Goal: Task Accomplishment & Management: Manage account settings

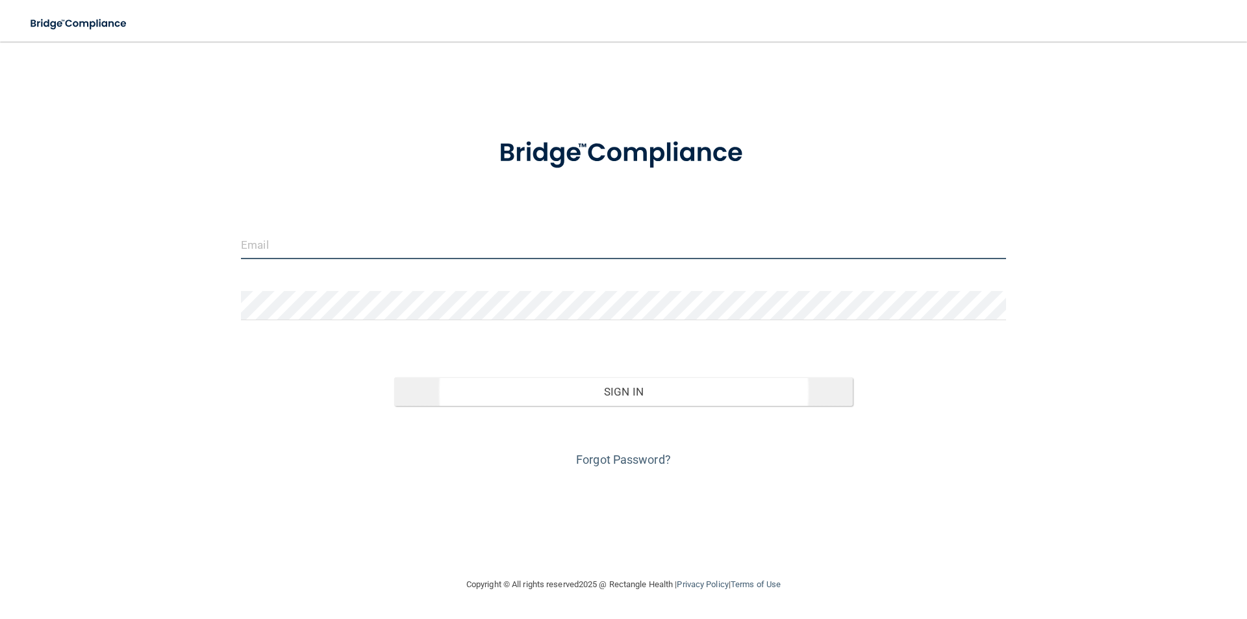
type input "[EMAIL_ADDRESS][DOMAIN_NAME]"
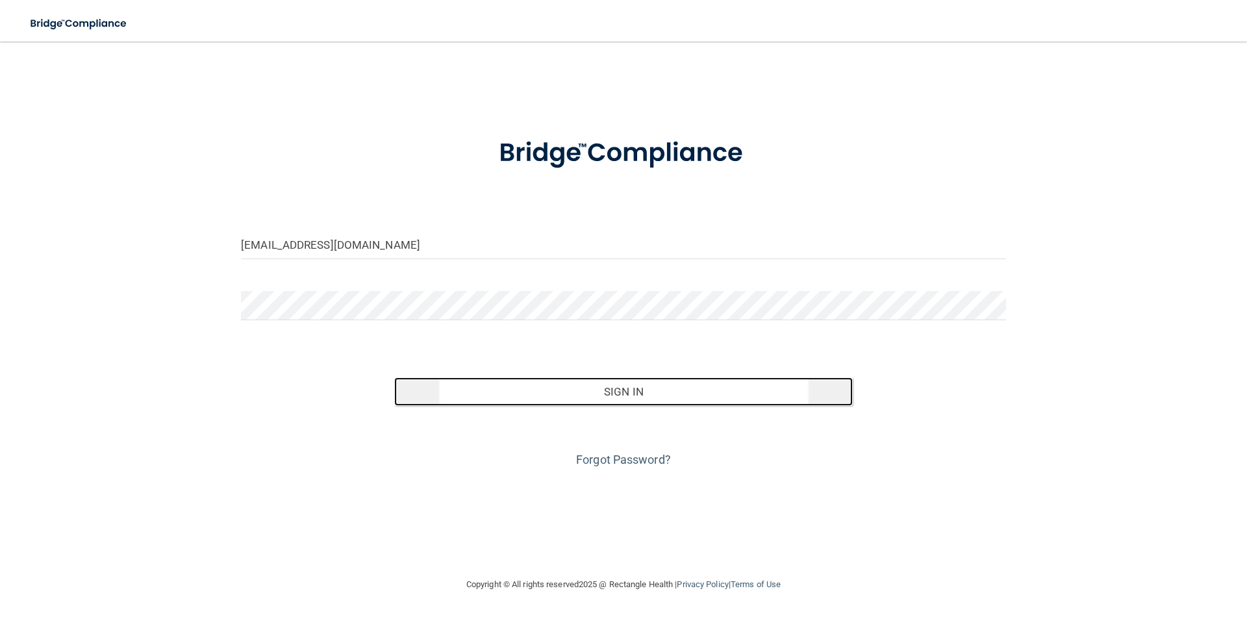
click at [635, 391] on button "Sign In" at bounding box center [623, 391] width 459 height 29
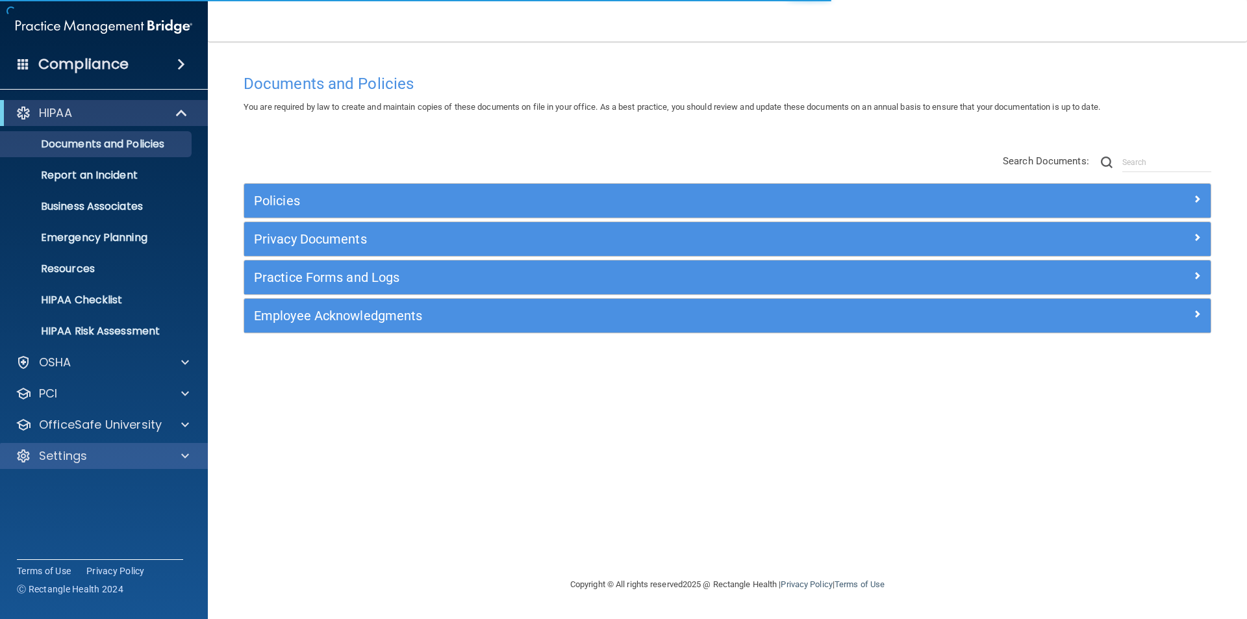
drag, startPoint x: 92, startPoint y: 469, endPoint x: 93, endPoint y: 462, distance: 7.2
click at [92, 464] on div "HIPAA Documents and Policies Report an Incident Business Associates Emergency P…" at bounding box center [104, 287] width 208 height 384
click at [131, 460] on div "Settings" at bounding box center [86, 456] width 161 height 16
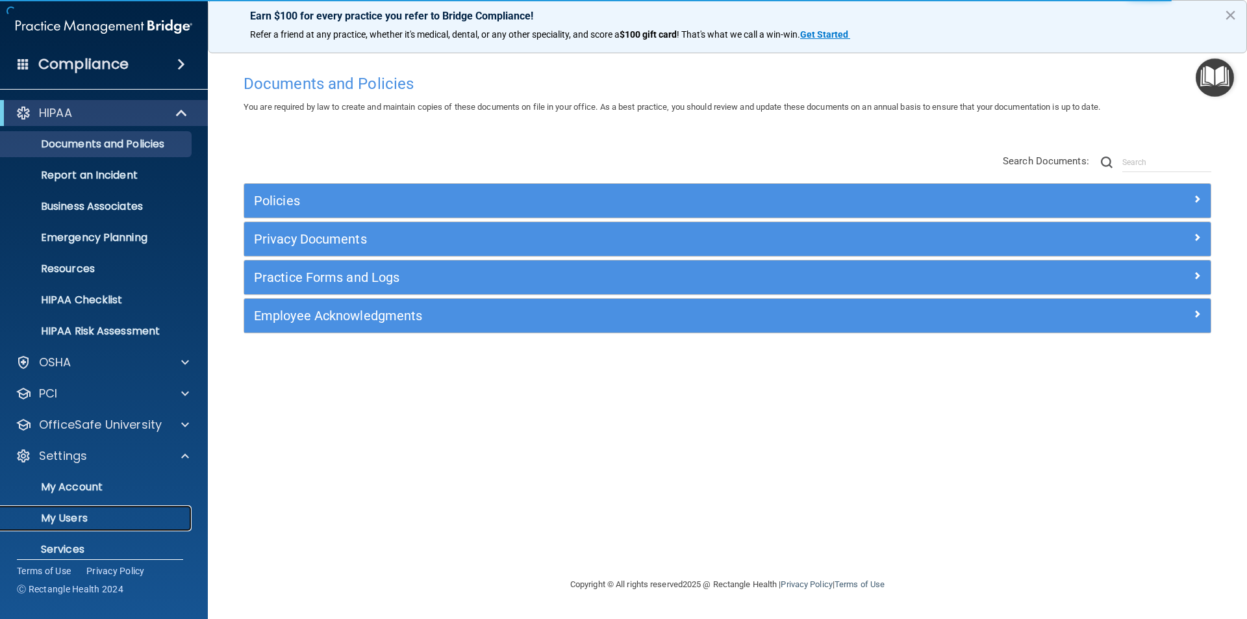
click at [86, 517] on p "My Users" at bounding box center [96, 518] width 177 height 13
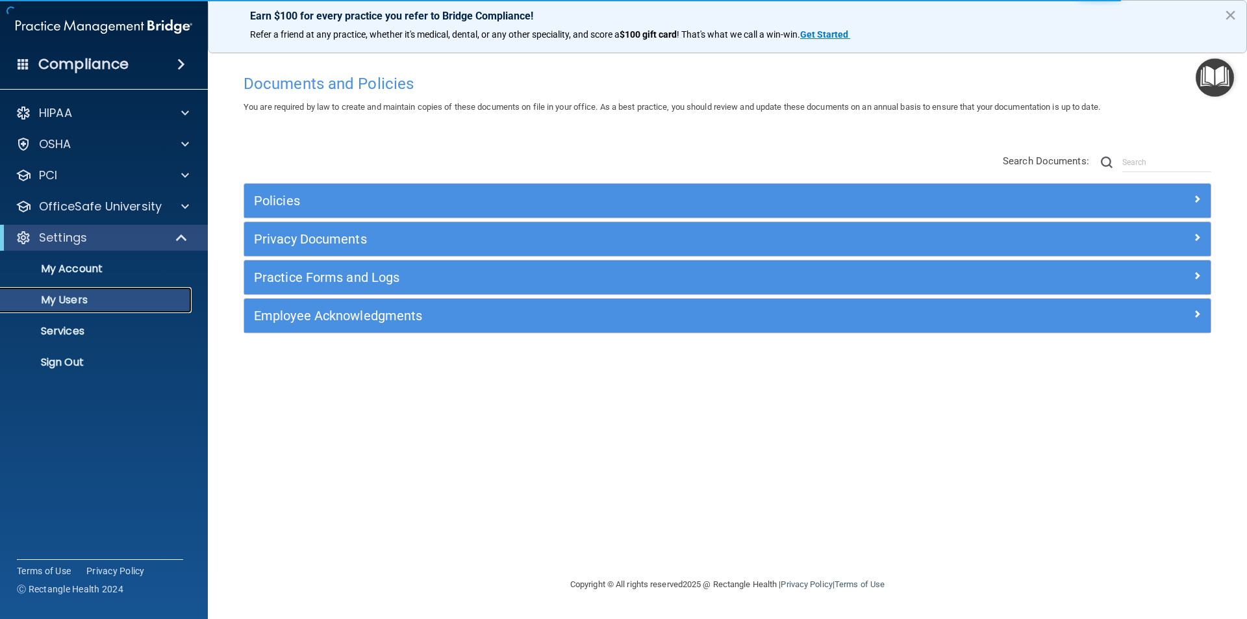
select select "20"
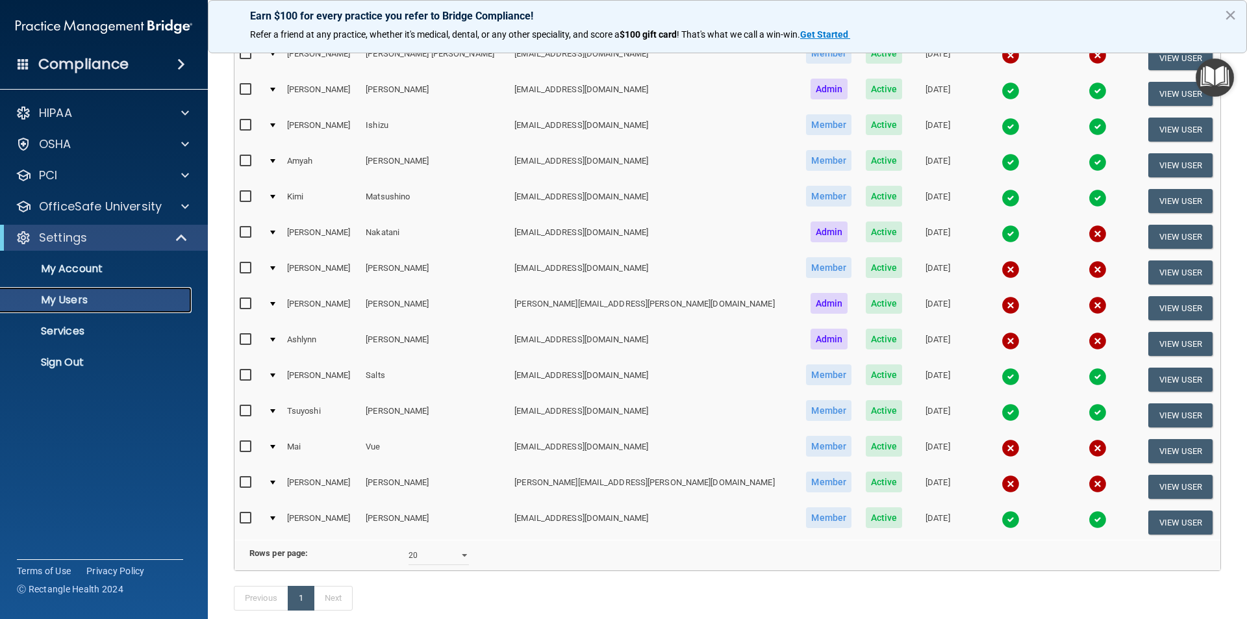
scroll to position [195, 0]
click at [1170, 451] on button "View User" at bounding box center [1180, 450] width 64 height 24
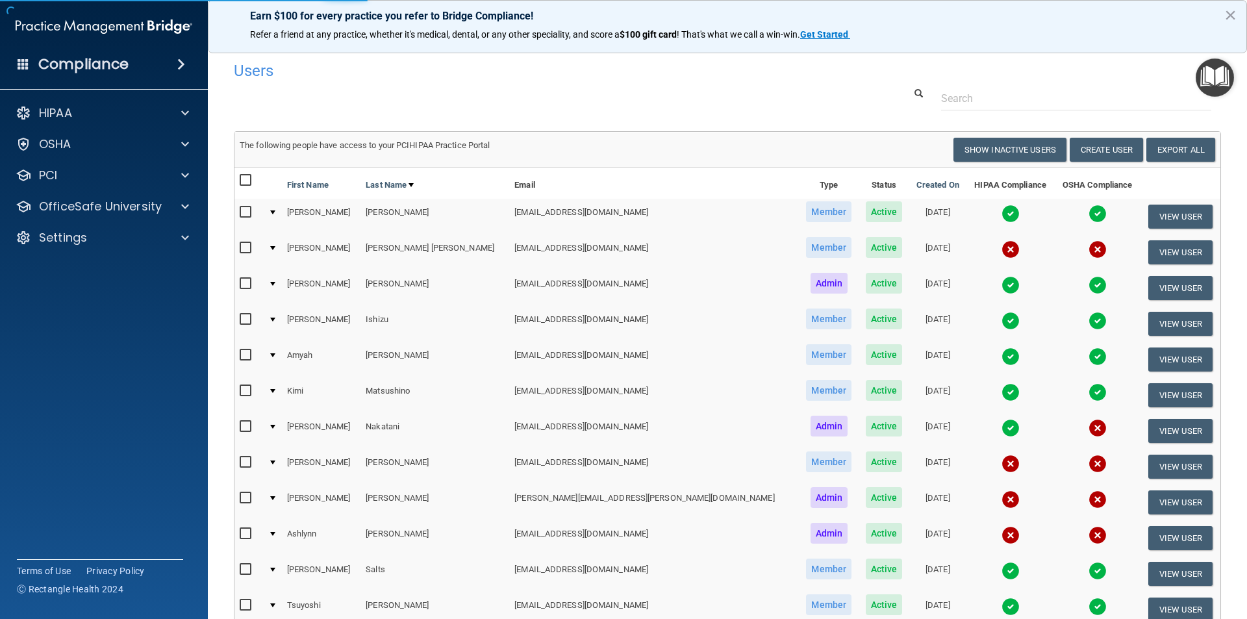
select select "practice_member"
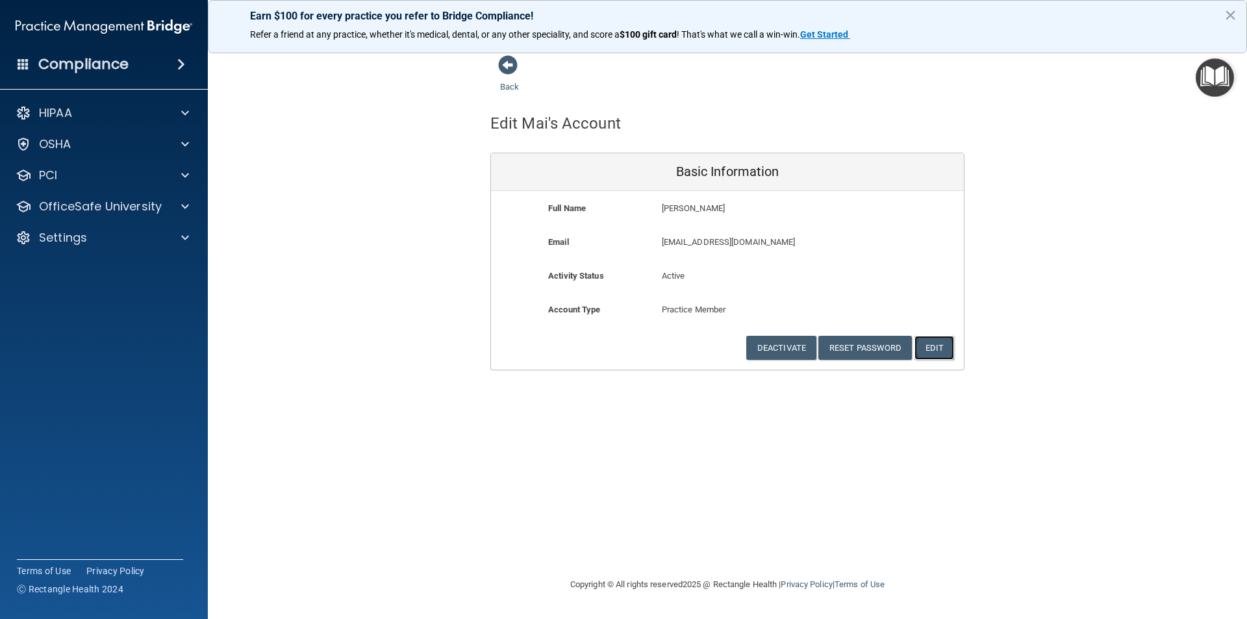
click at [932, 348] on button "Edit" at bounding box center [934, 348] width 40 height 24
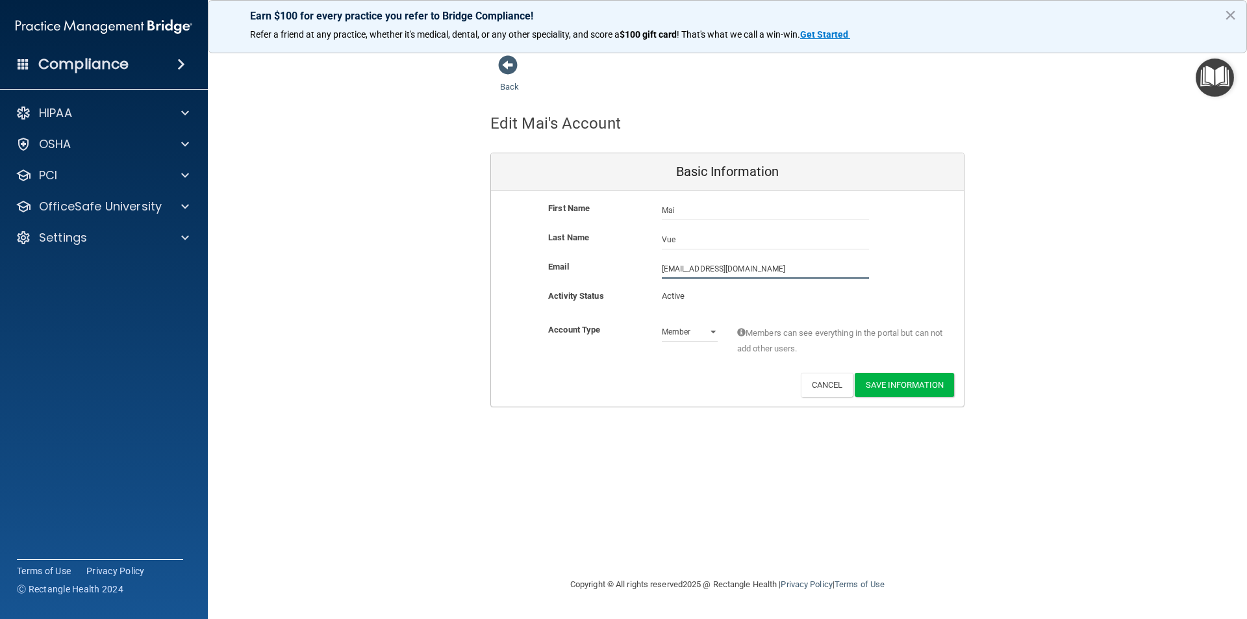
click at [754, 270] on input "msvue@ucdavis.edu" at bounding box center [765, 268] width 207 height 19
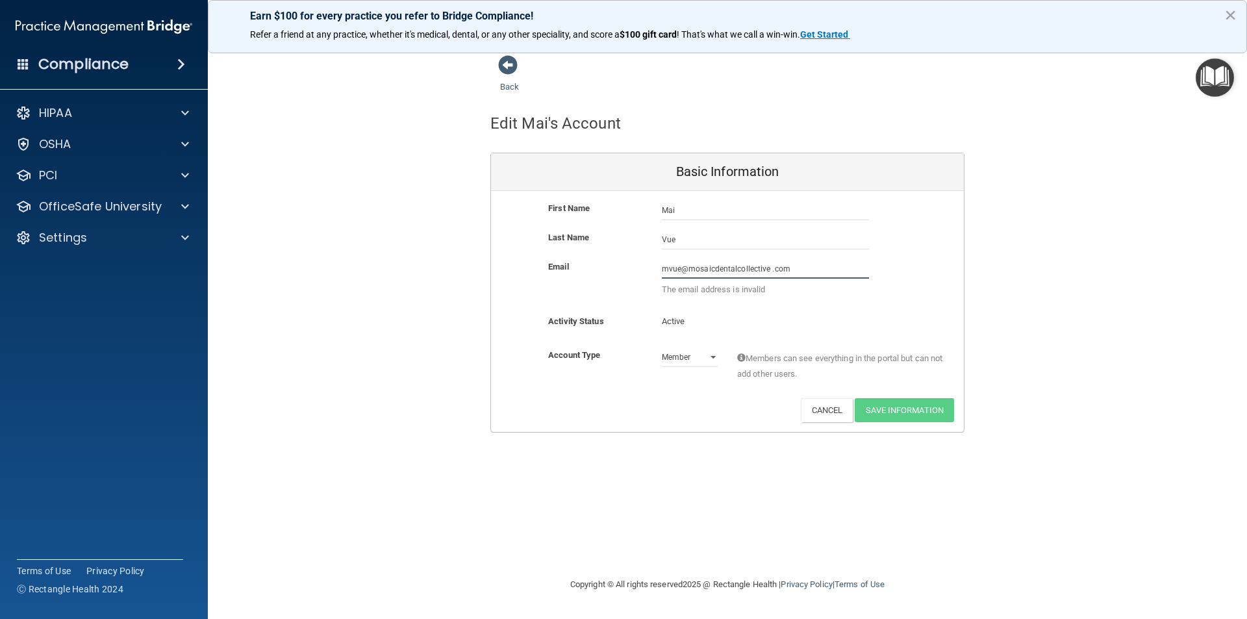
click at [773, 269] on input "mvue@mosaicdentalcollective .com" at bounding box center [765, 268] width 207 height 19
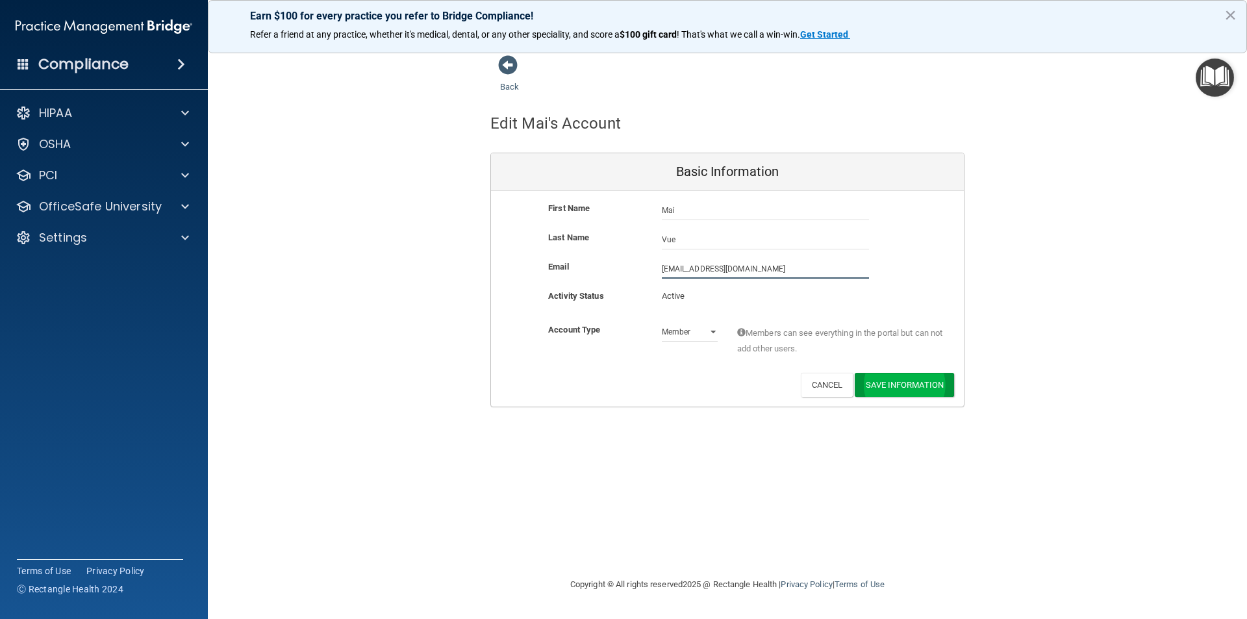
type input "[EMAIL_ADDRESS][DOMAIN_NAME]"
click at [906, 380] on button "Save Information" at bounding box center [903, 387] width 99 height 24
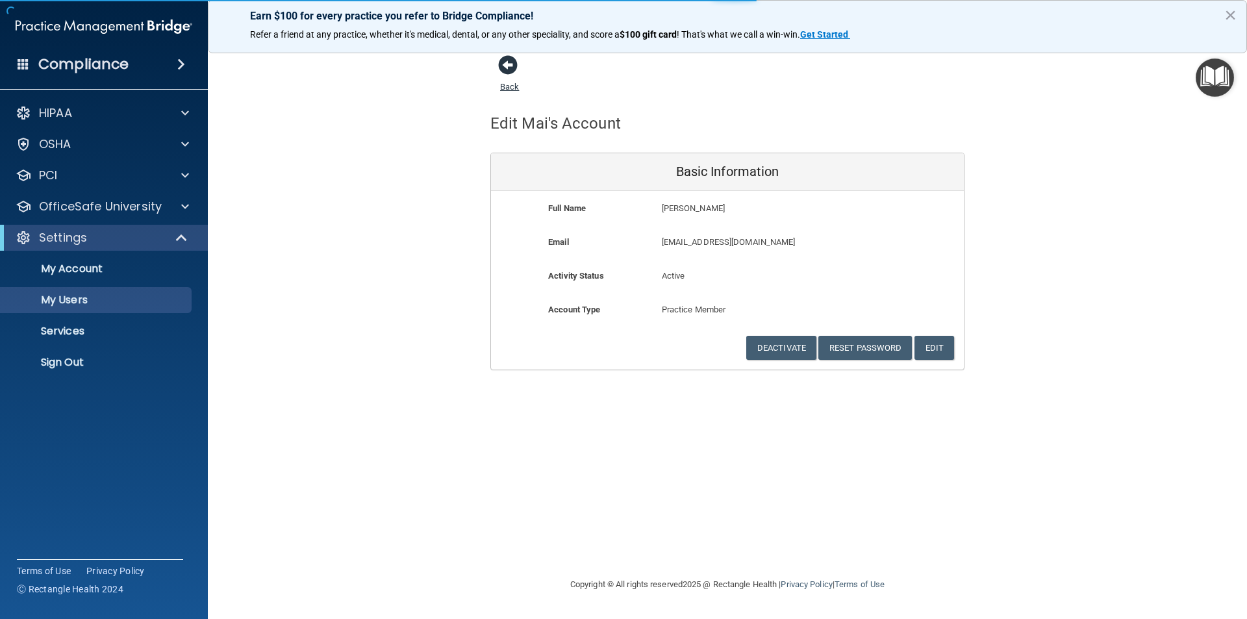
select select "20"
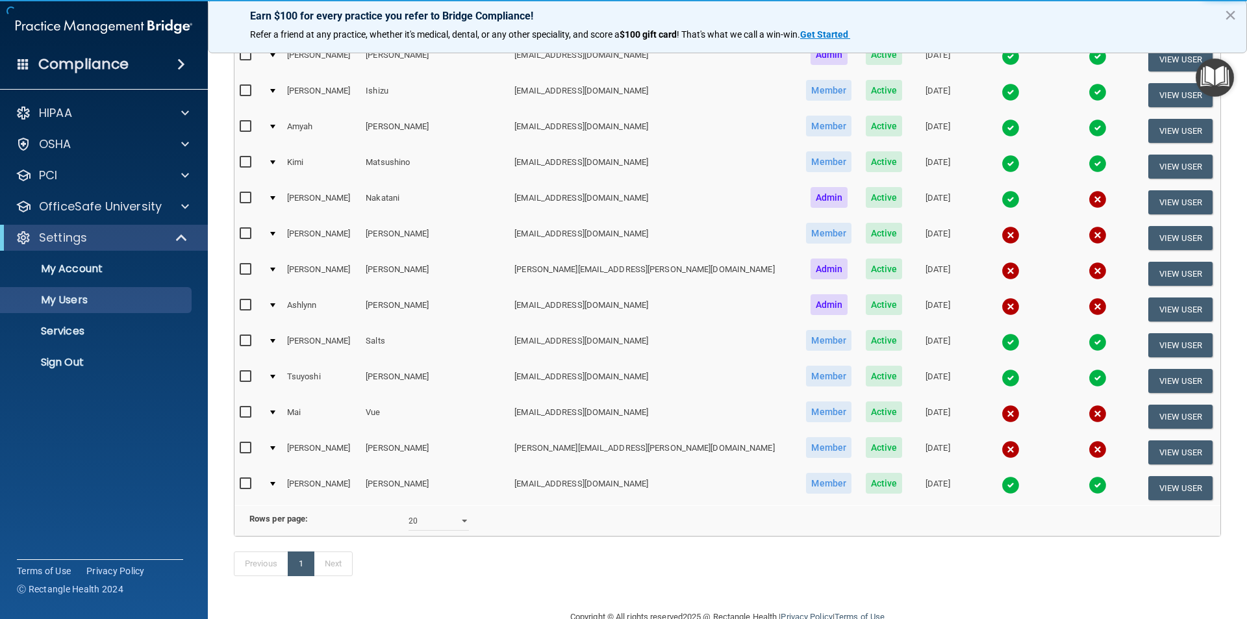
scroll to position [327, 0]
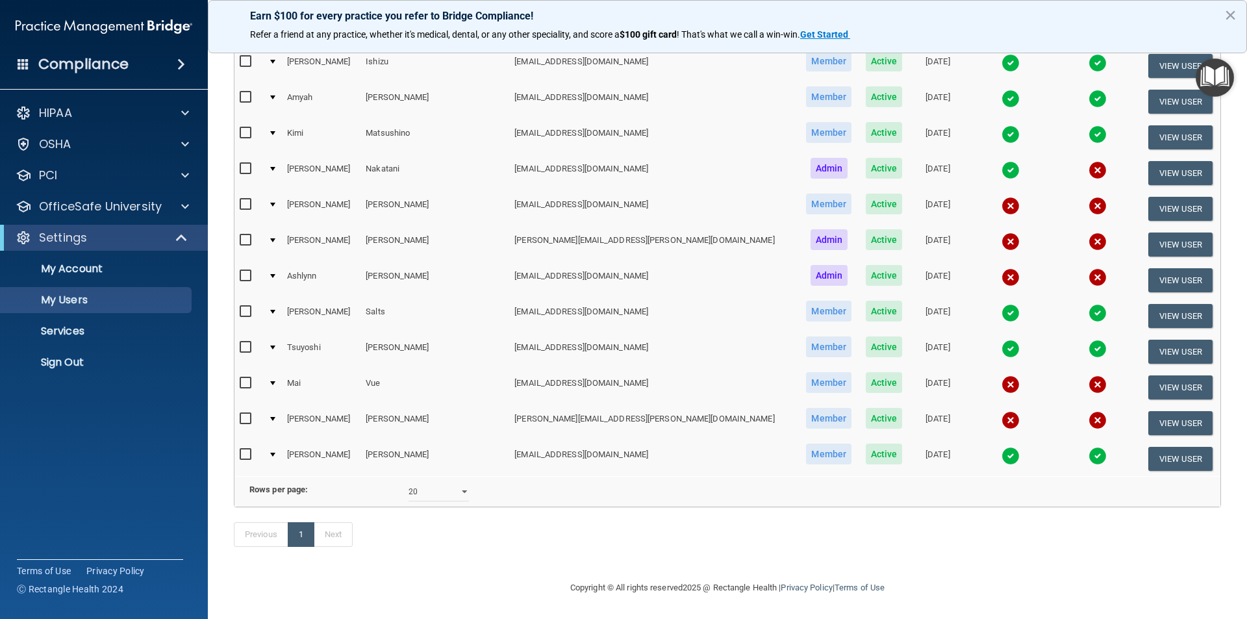
click at [246, 378] on input "checkbox" at bounding box center [247, 383] width 15 height 10
checkbox input "true"
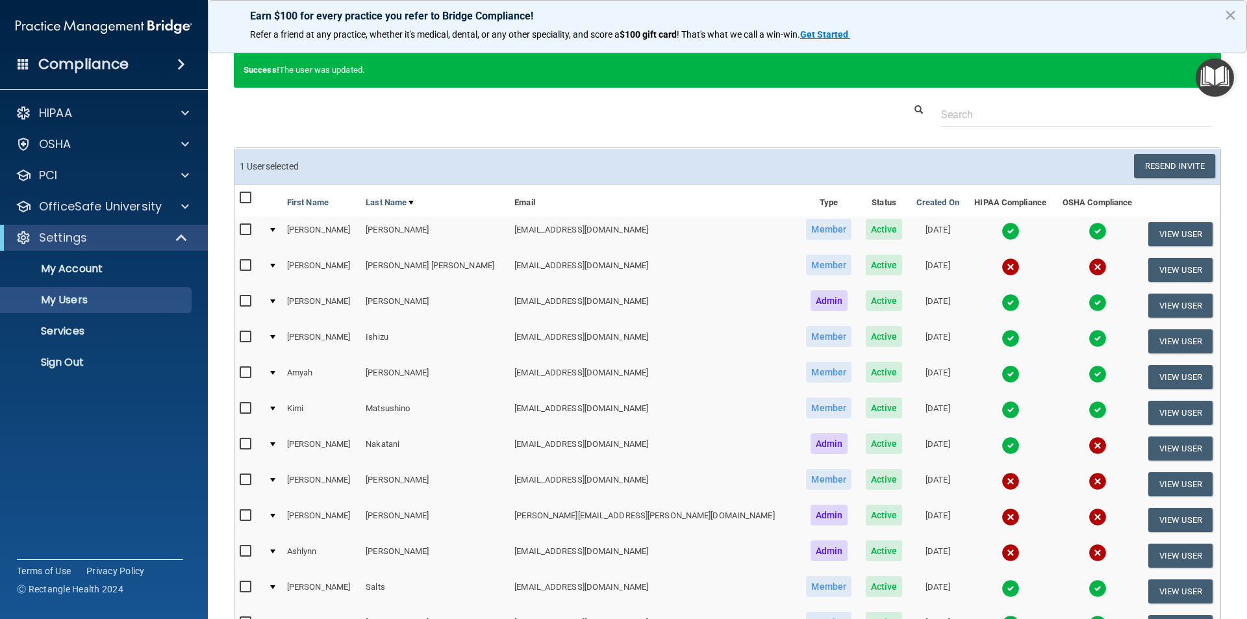
scroll to position [3, 0]
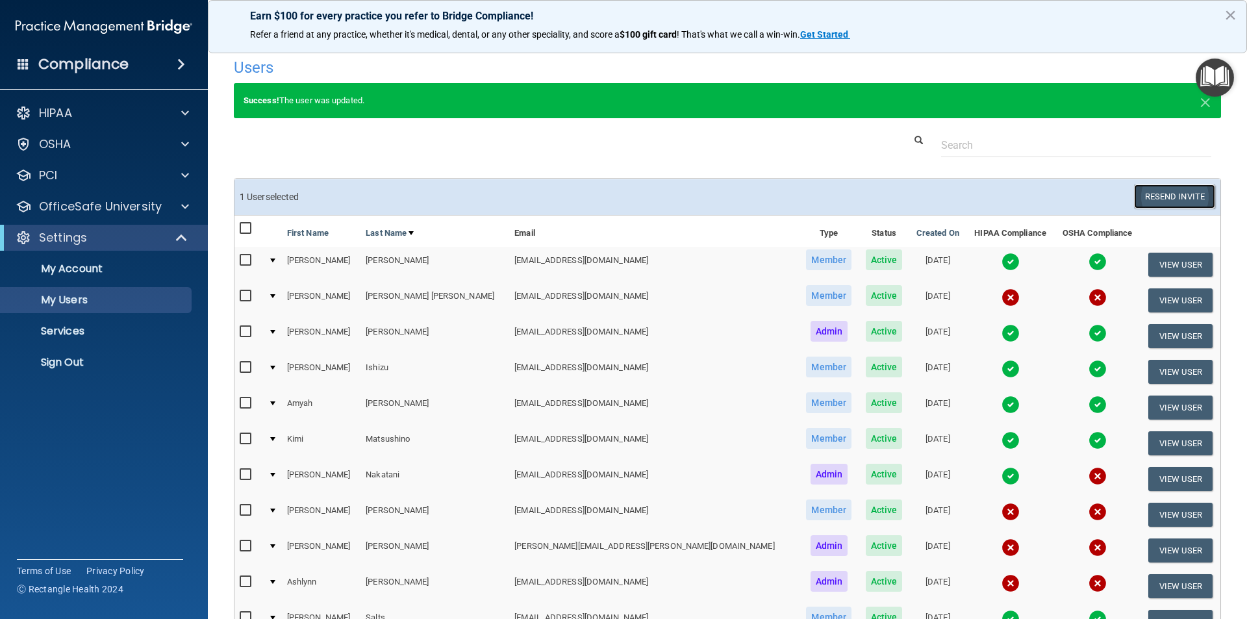
click at [1183, 197] on button "Resend Invite" at bounding box center [1174, 196] width 81 height 24
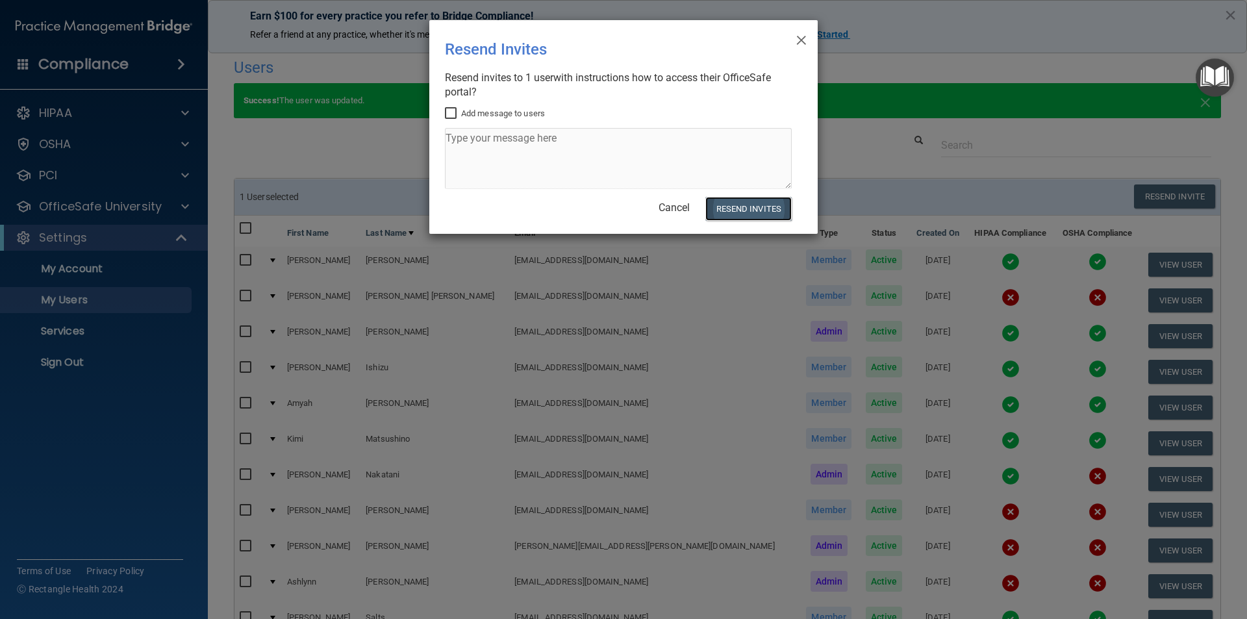
click at [734, 208] on button "Resend Invites" at bounding box center [748, 209] width 86 height 24
click at [240, 293] on div "× Close Resend Invites There was an error while sending the invitations ... Res…" at bounding box center [623, 309] width 1247 height 619
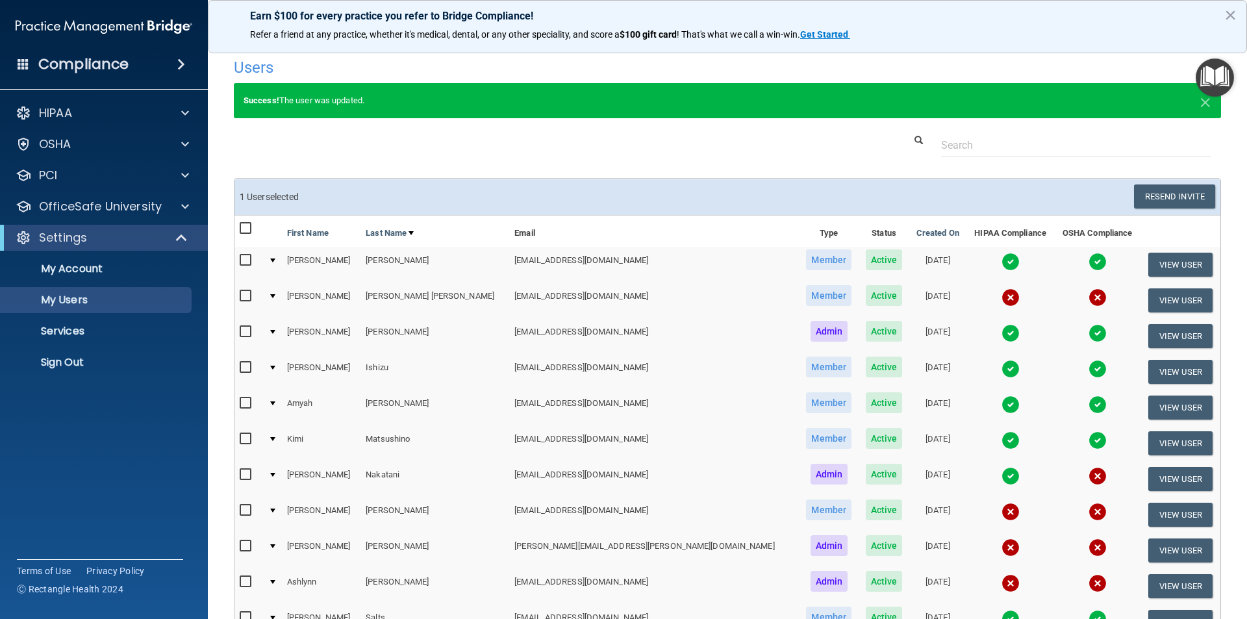
click at [243, 293] on input "checkbox" at bounding box center [247, 296] width 15 height 10
checkbox input "true"
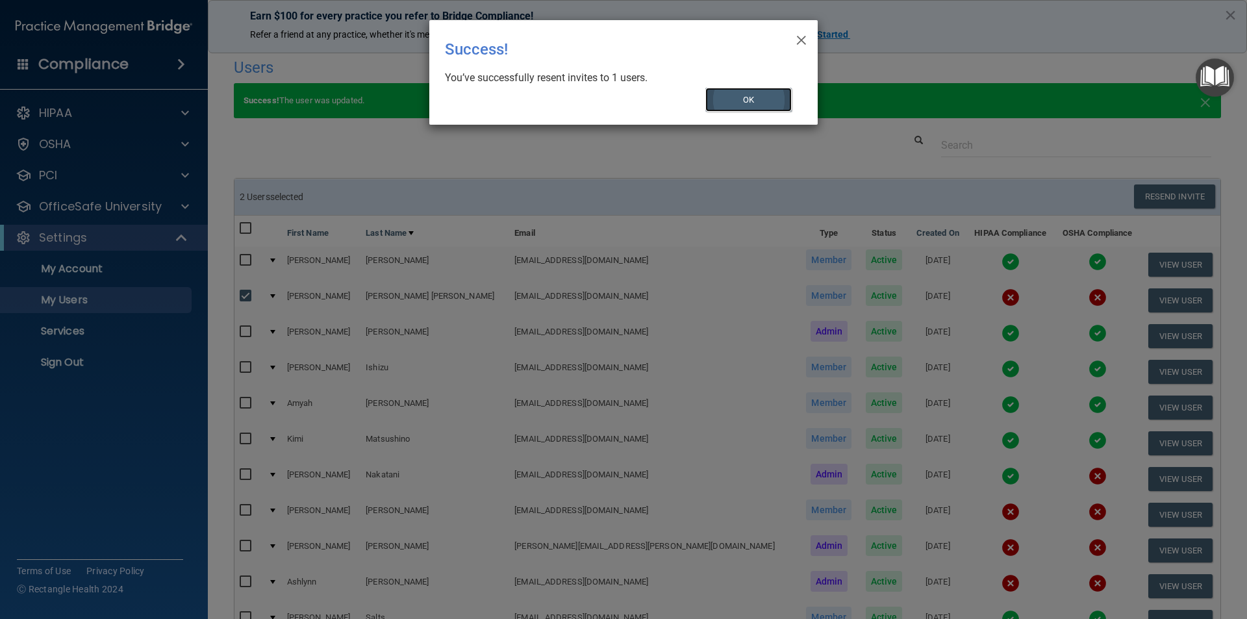
click at [771, 106] on button "OK" at bounding box center [748, 100] width 87 height 24
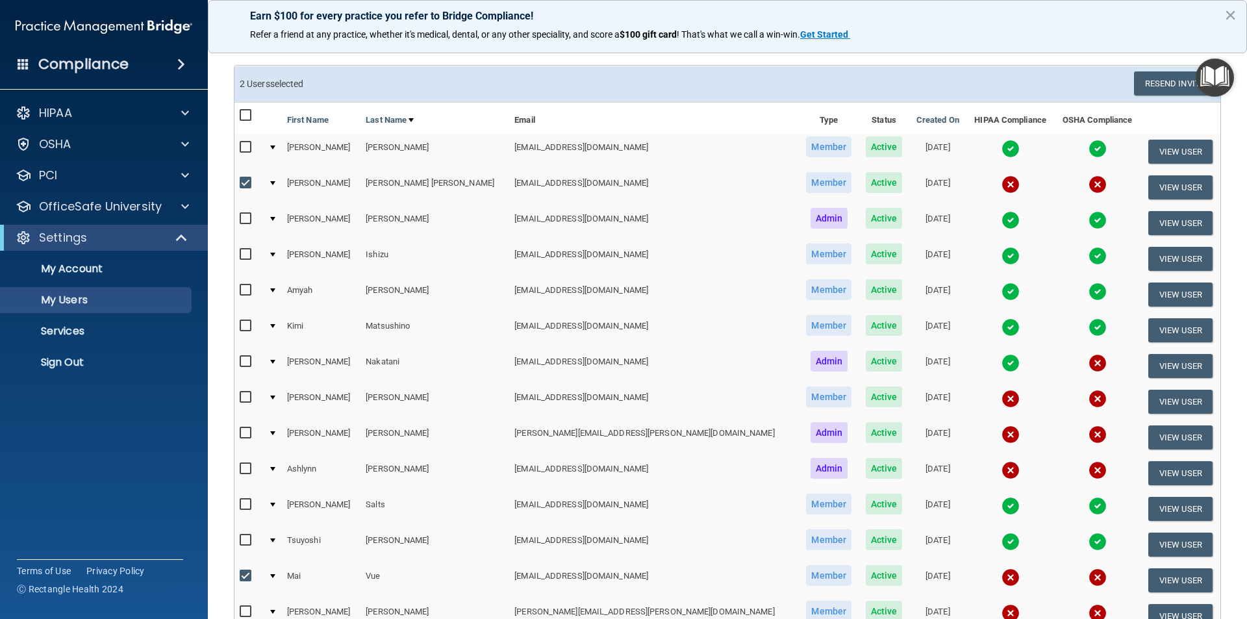
scroll to position [133, 0]
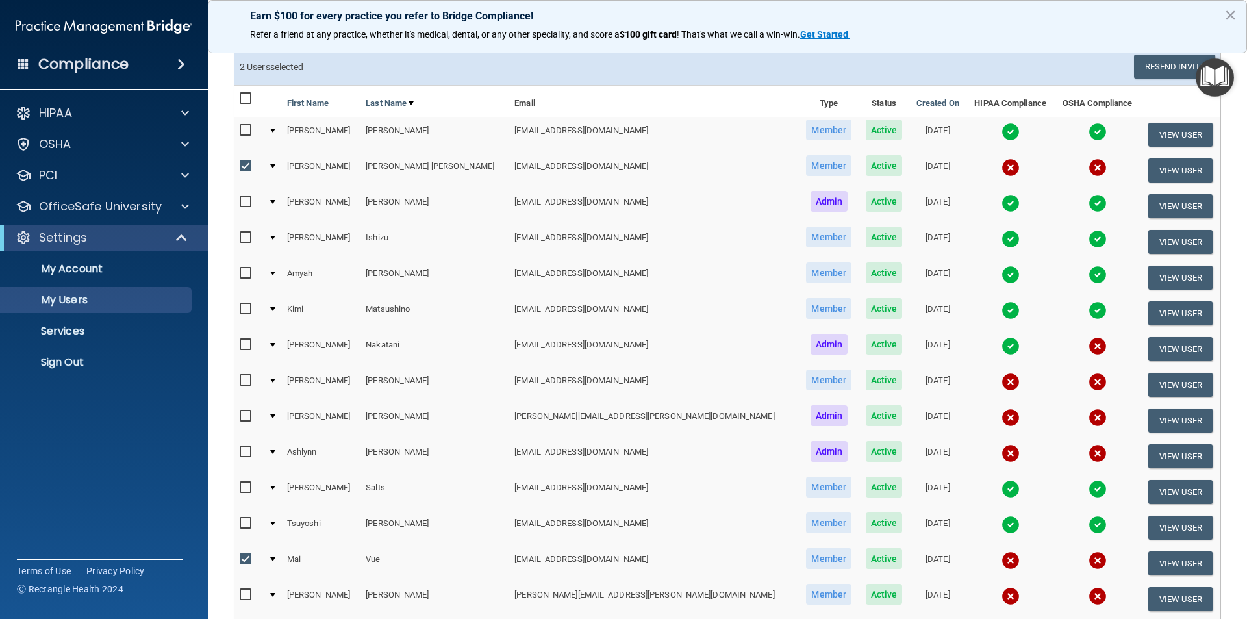
click at [246, 416] on input "checkbox" at bounding box center [247, 416] width 15 height 10
checkbox input "true"
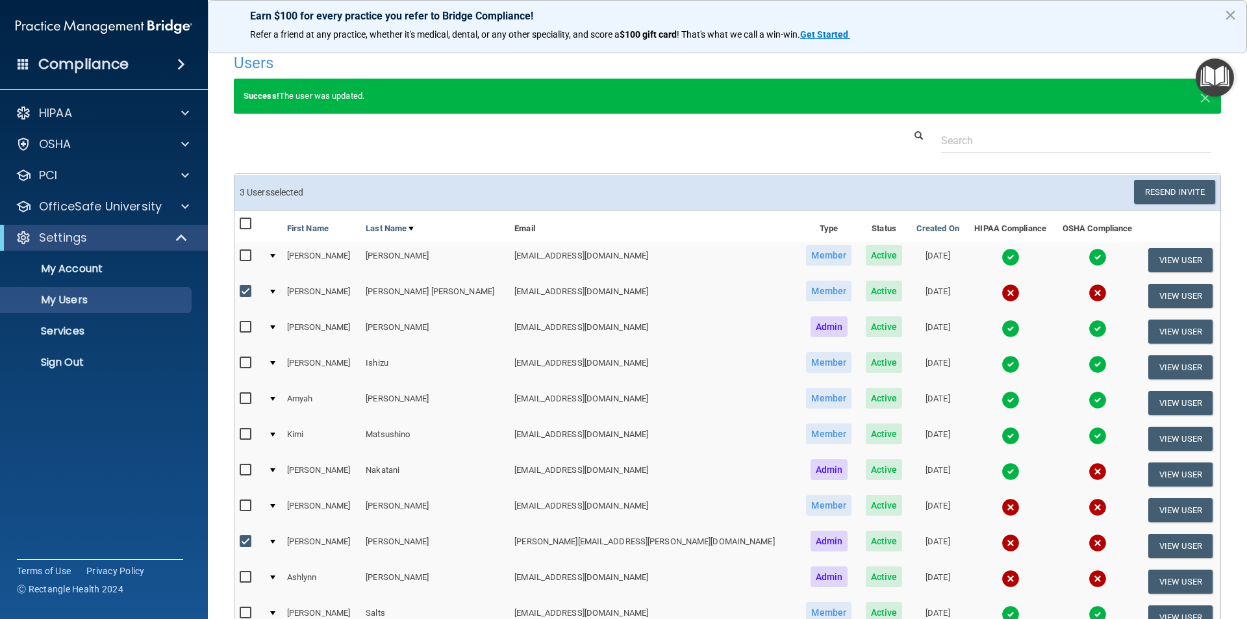
scroll to position [3, 0]
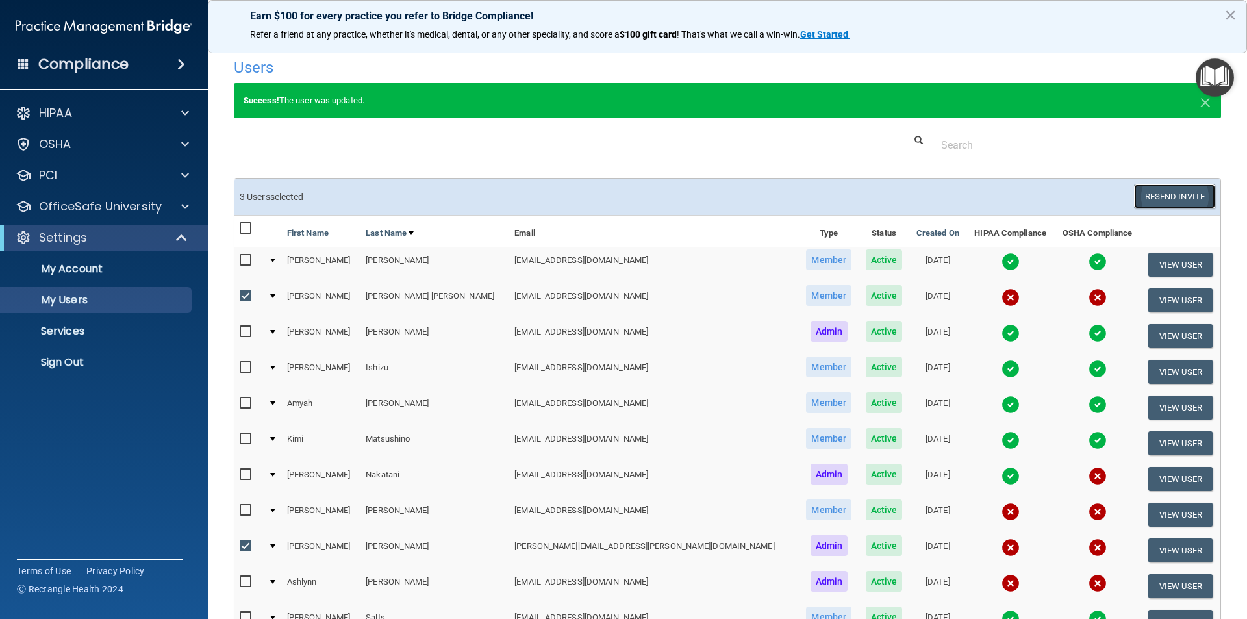
click at [1175, 194] on button "Resend Invite" at bounding box center [1174, 196] width 81 height 24
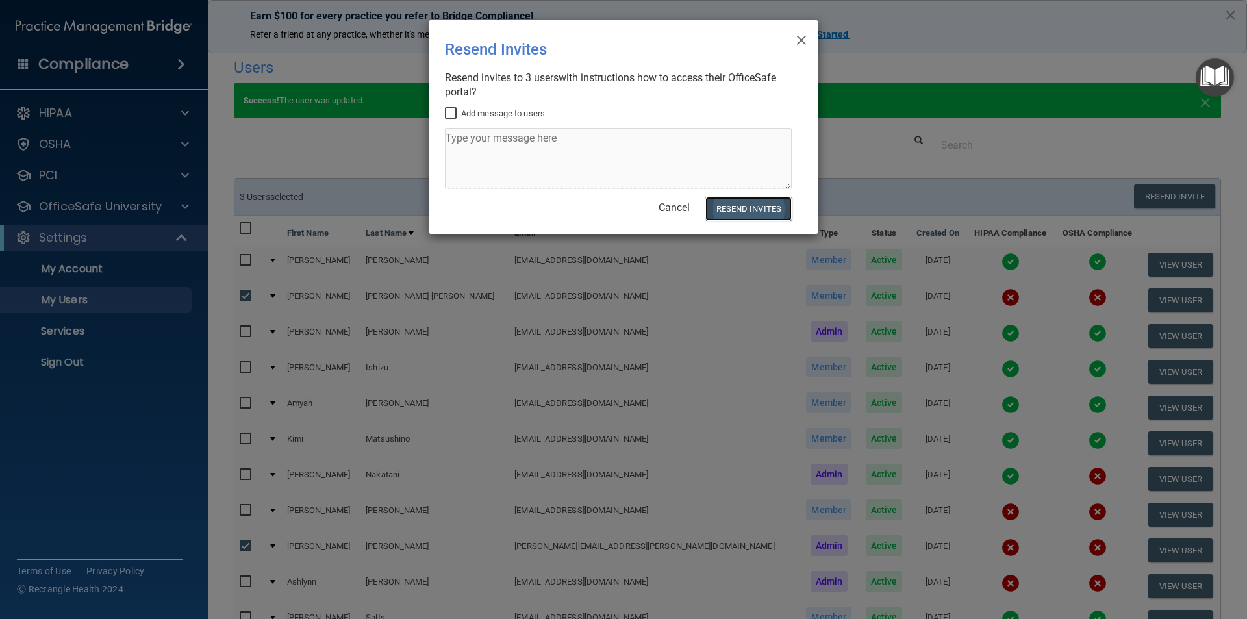
click at [748, 206] on button "Resend Invites" at bounding box center [748, 209] width 86 height 24
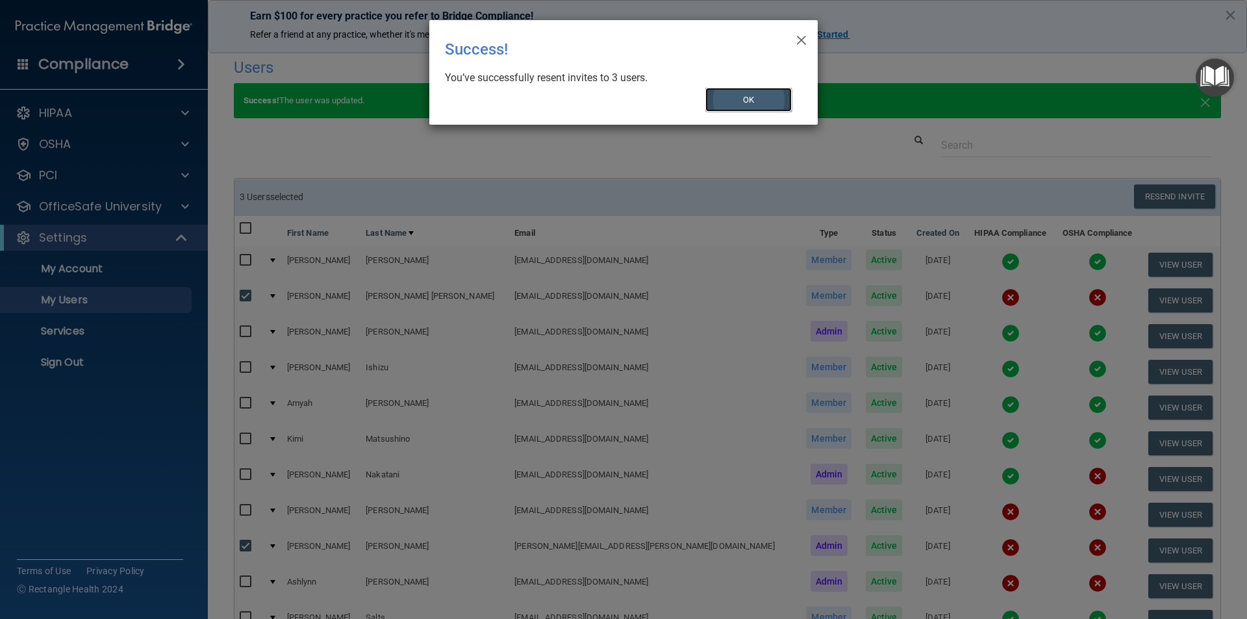
click at [736, 101] on button "OK" at bounding box center [748, 100] width 87 height 24
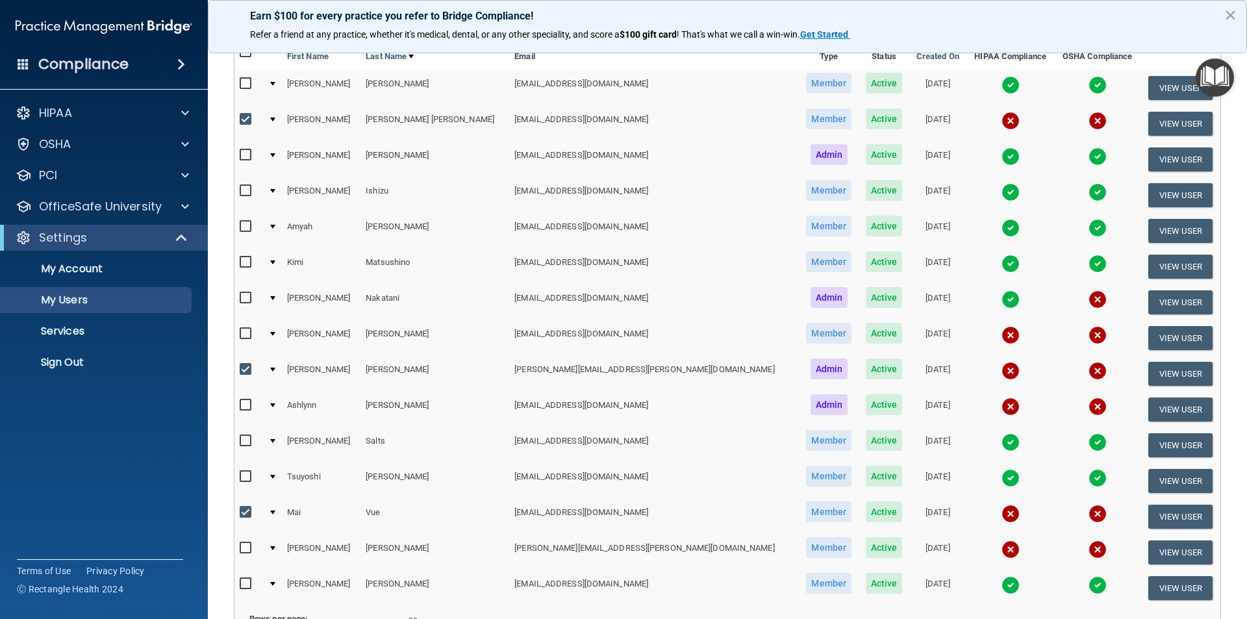
scroll to position [198, 0]
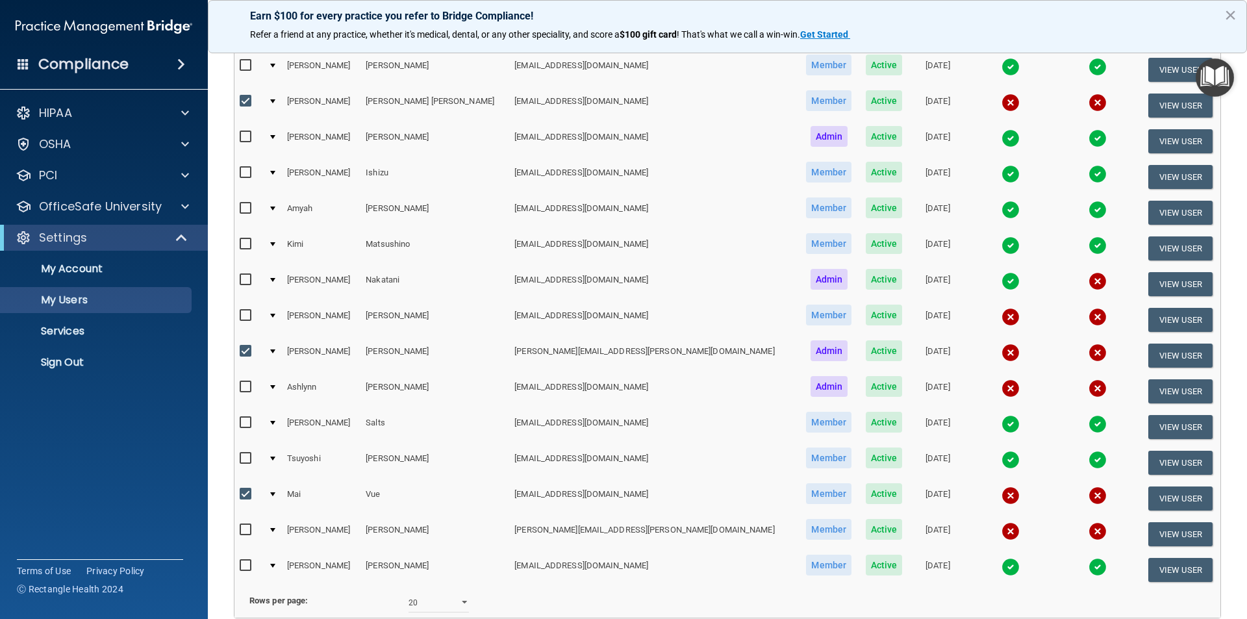
click at [241, 495] on input "checkbox" at bounding box center [247, 494] width 15 height 10
checkbox input "false"
click at [243, 349] on input "checkbox" at bounding box center [247, 351] width 15 height 10
checkbox input "false"
click at [243, 102] on input "checkbox" at bounding box center [247, 101] width 15 height 10
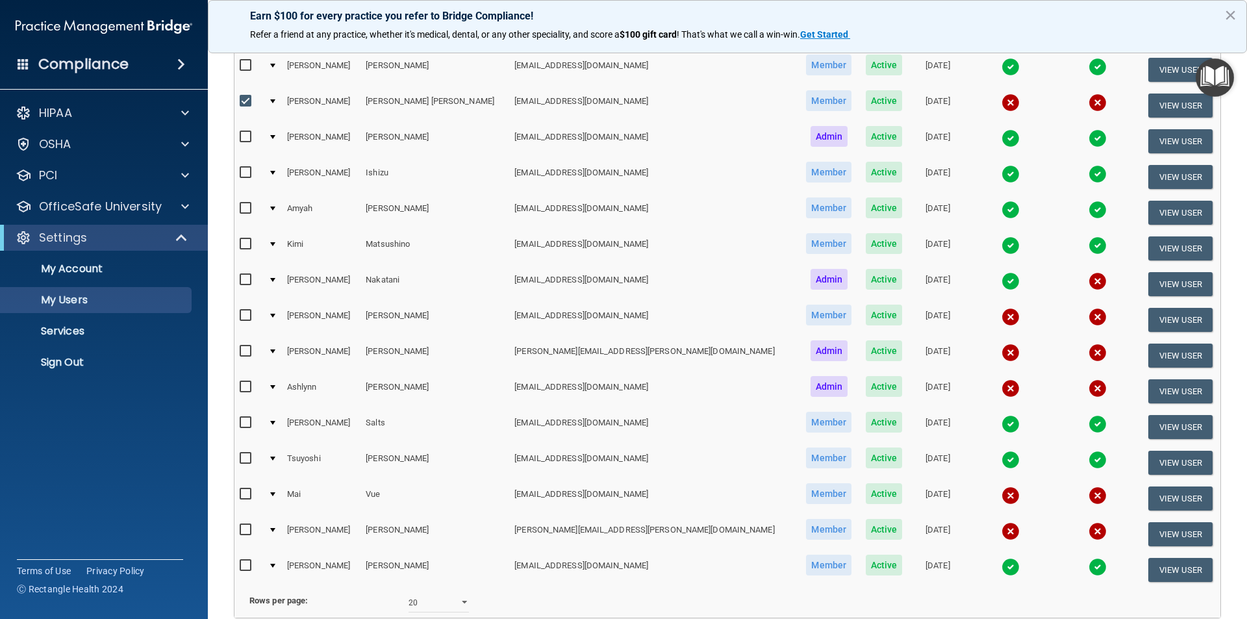
checkbox input "false"
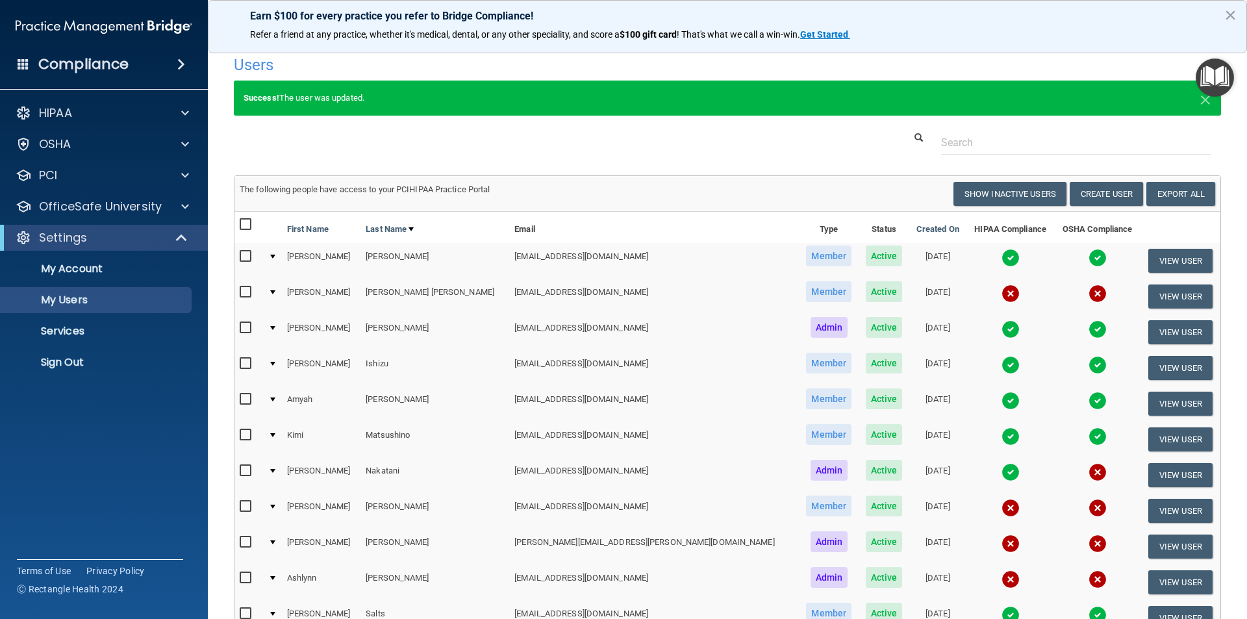
scroll to position [0, 0]
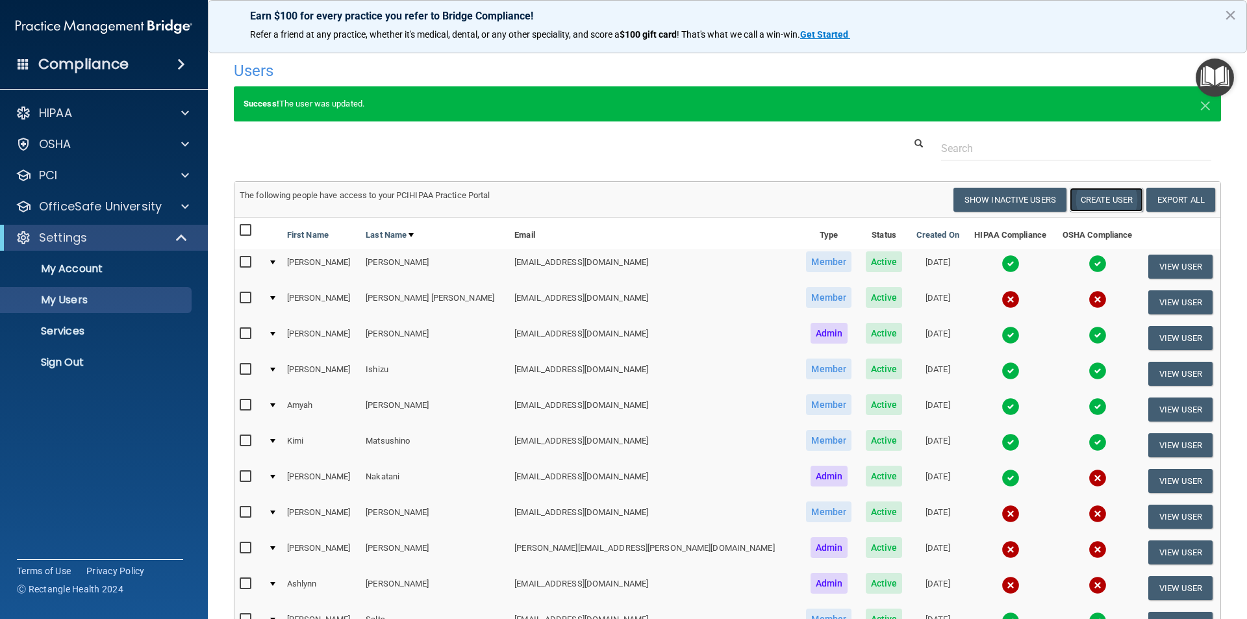
click at [1102, 201] on button "Create User" at bounding box center [1105, 200] width 73 height 24
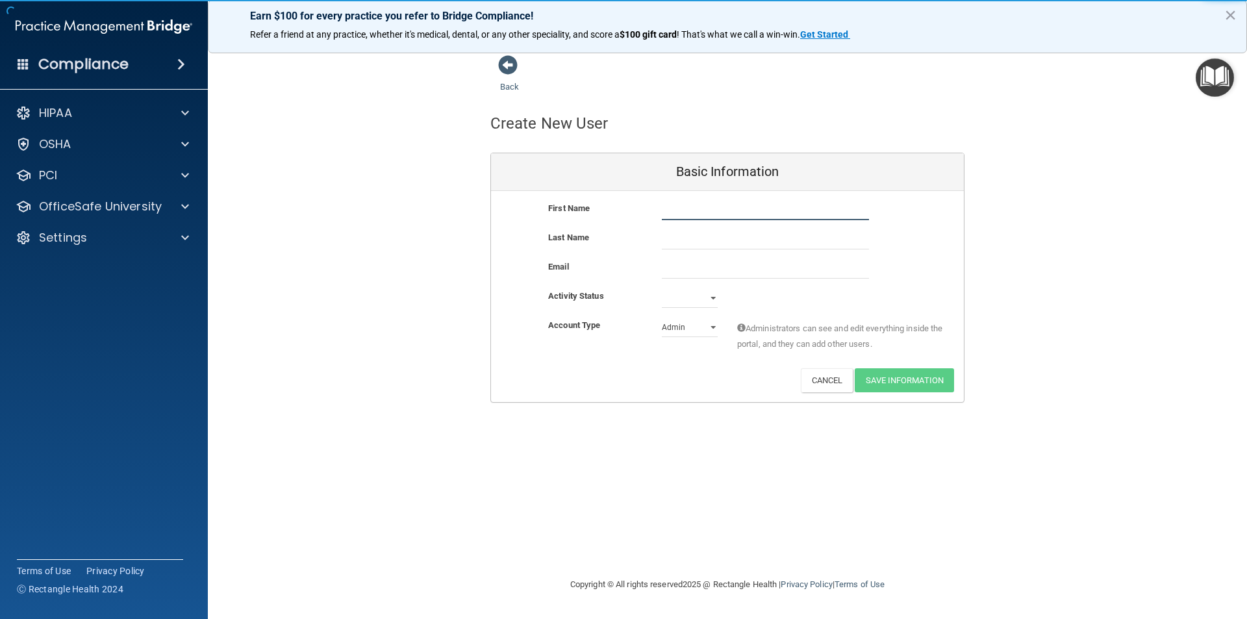
click at [736, 214] on input "text" at bounding box center [765, 210] width 207 height 19
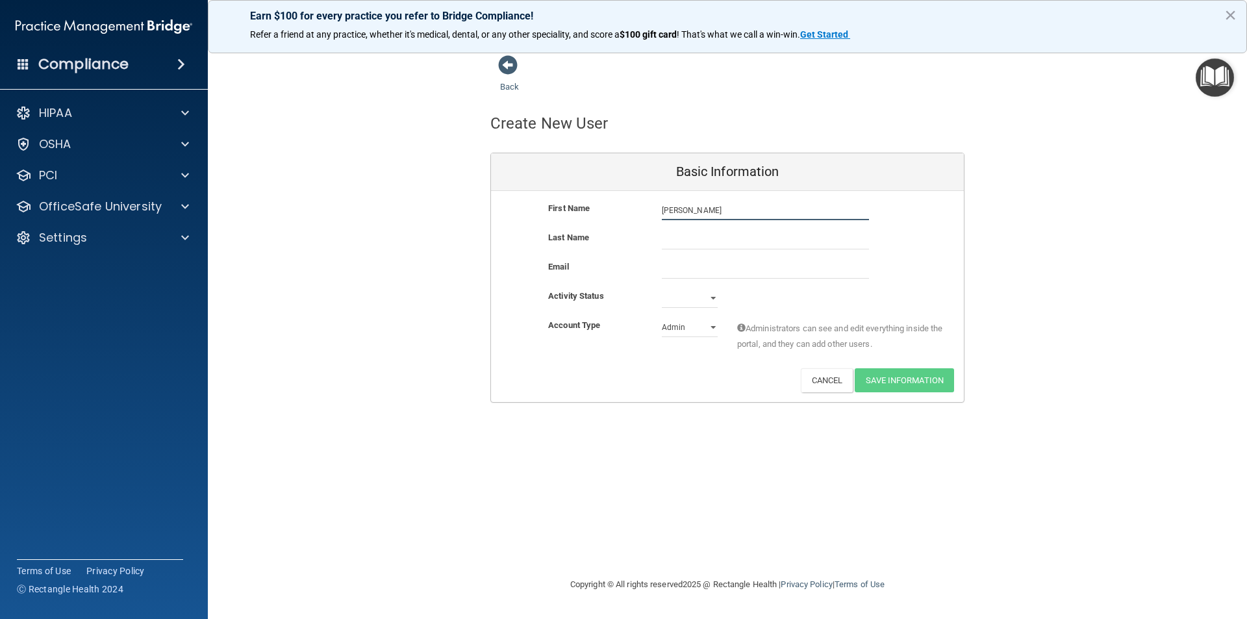
click at [665, 210] on input "bridget" at bounding box center [765, 210] width 207 height 19
type input "[PERSON_NAME]"
click at [692, 240] on input "text" at bounding box center [765, 239] width 207 height 19
type input "Faltas"
click at [675, 269] on input "email" at bounding box center [765, 268] width 207 height 19
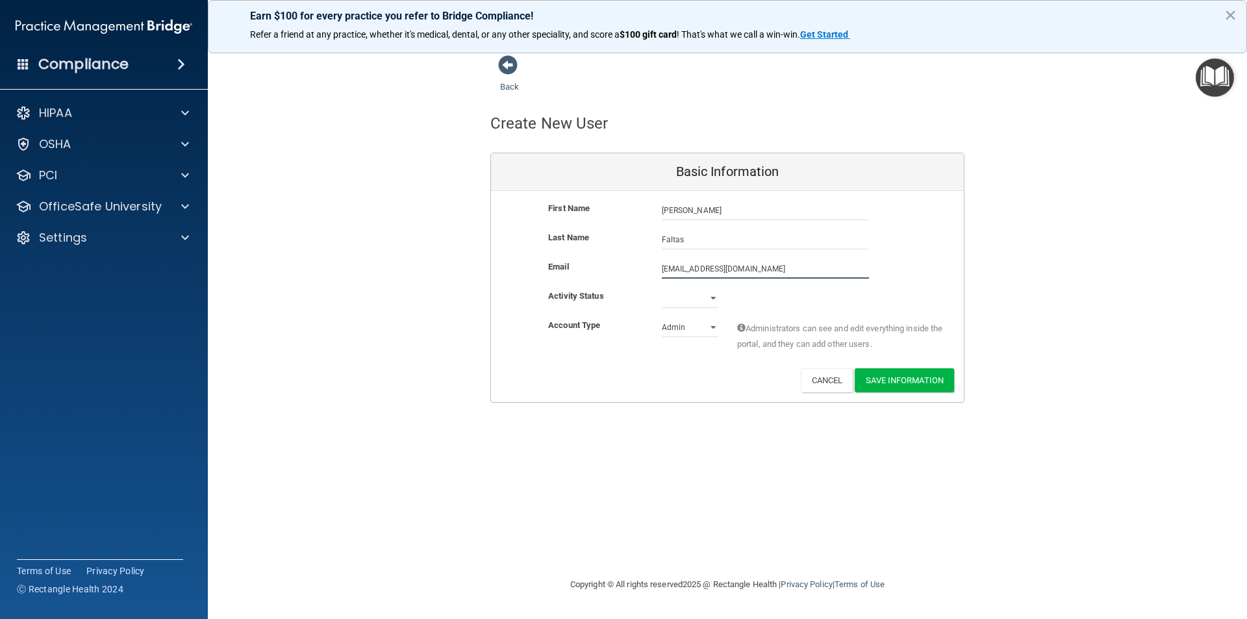
type input "[EMAIL_ADDRESS][DOMAIN_NAME]"
click at [713, 329] on select "Admin Member" at bounding box center [690, 329] width 56 height 19
select select "practice_member"
click at [662, 317] on select "Admin Member" at bounding box center [690, 326] width 56 height 19
click at [713, 301] on select "Active Inactive" at bounding box center [690, 297] width 56 height 19
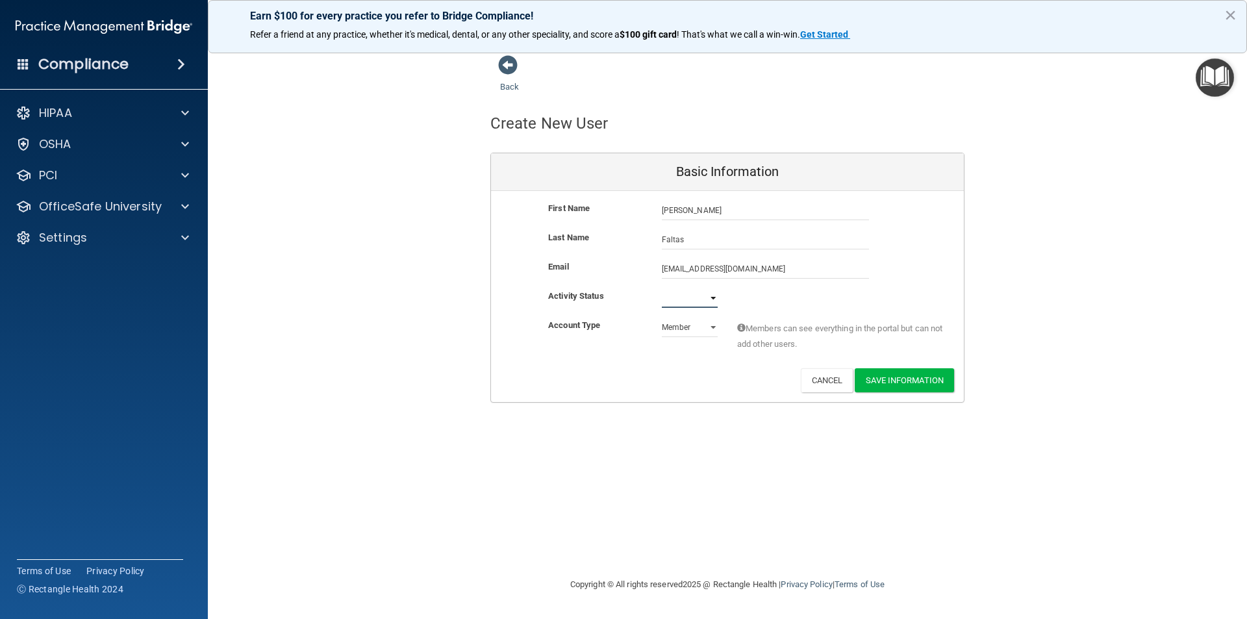
select select "active"
click at [662, 288] on select "Active Inactive" at bounding box center [690, 297] width 56 height 19
click at [940, 380] on button "Save Information" at bounding box center [903, 380] width 99 height 24
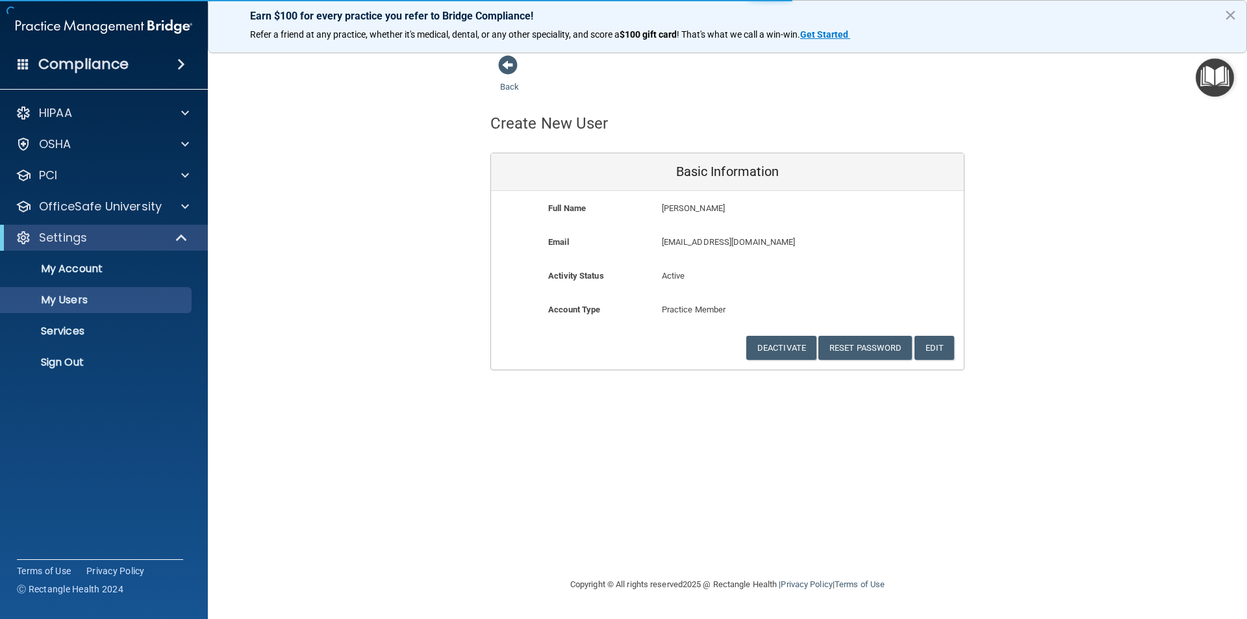
select select "20"
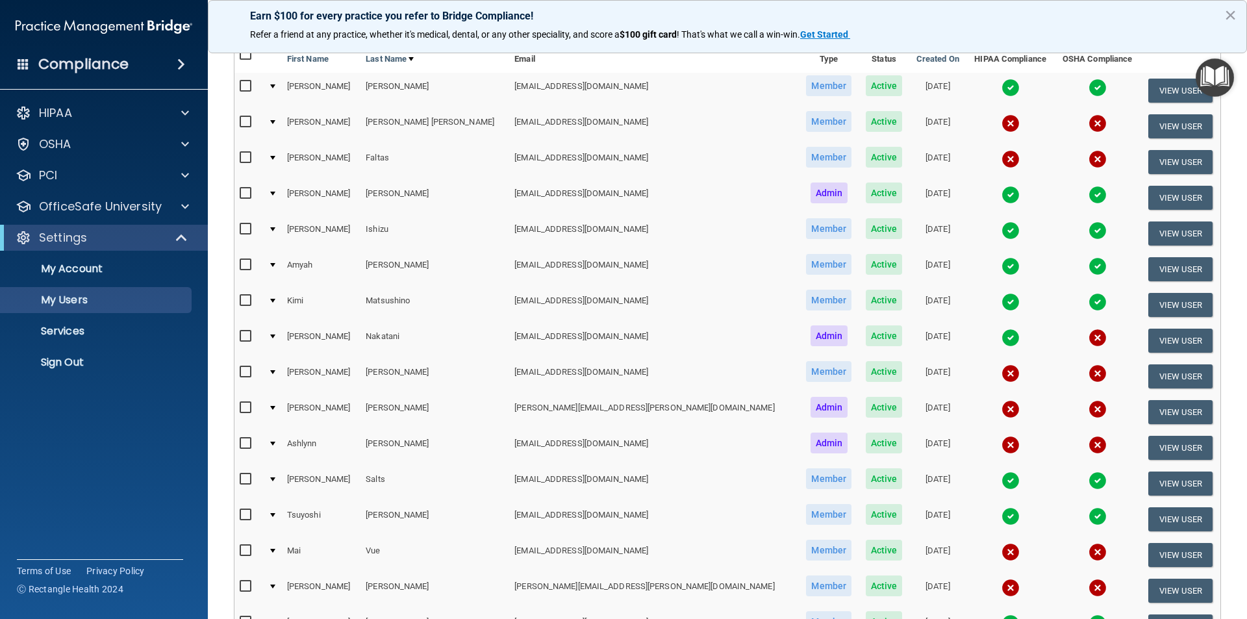
scroll to position [195, 0]
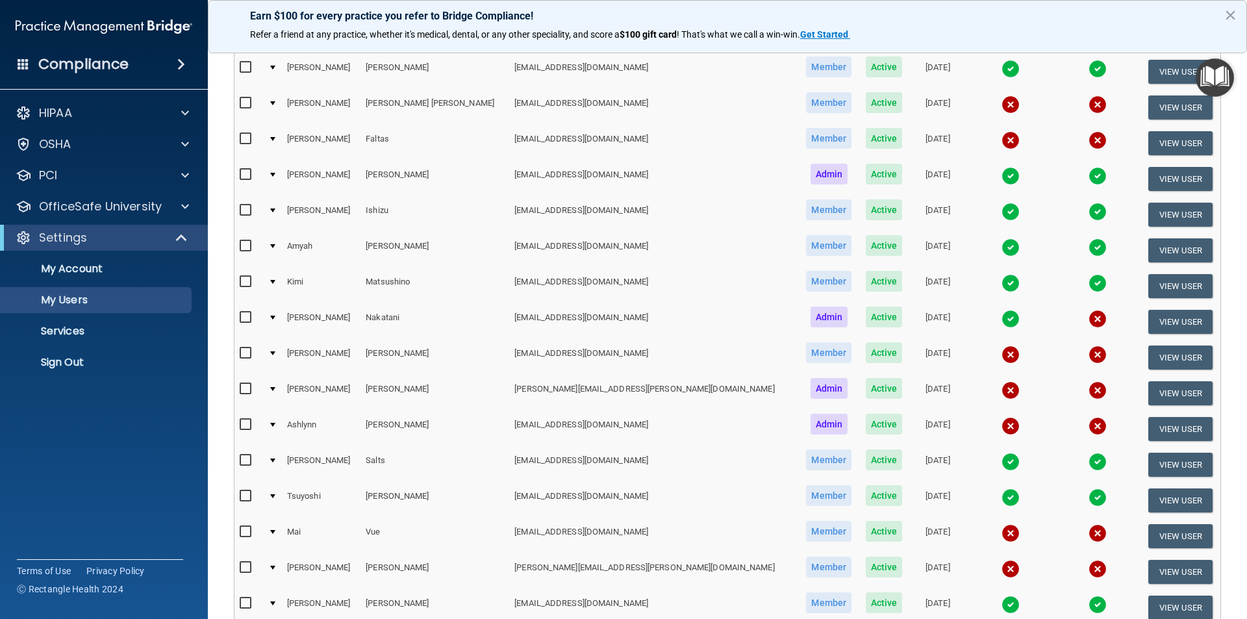
click at [247, 137] on input "checkbox" at bounding box center [247, 139] width 15 height 10
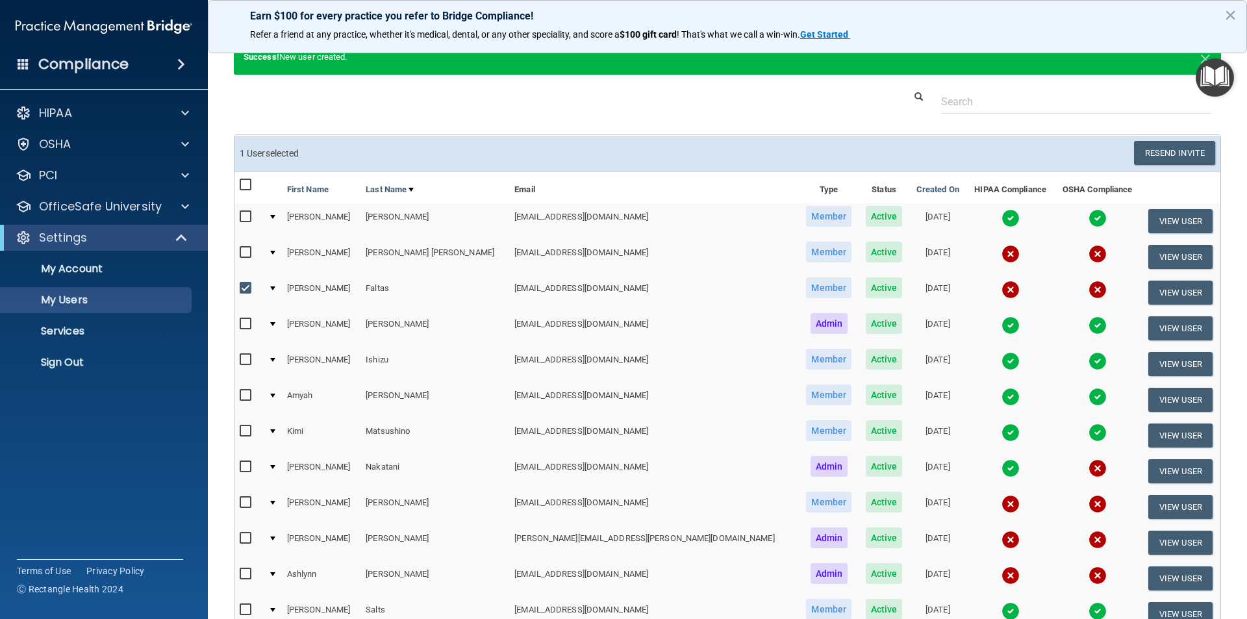
scroll to position [1, 0]
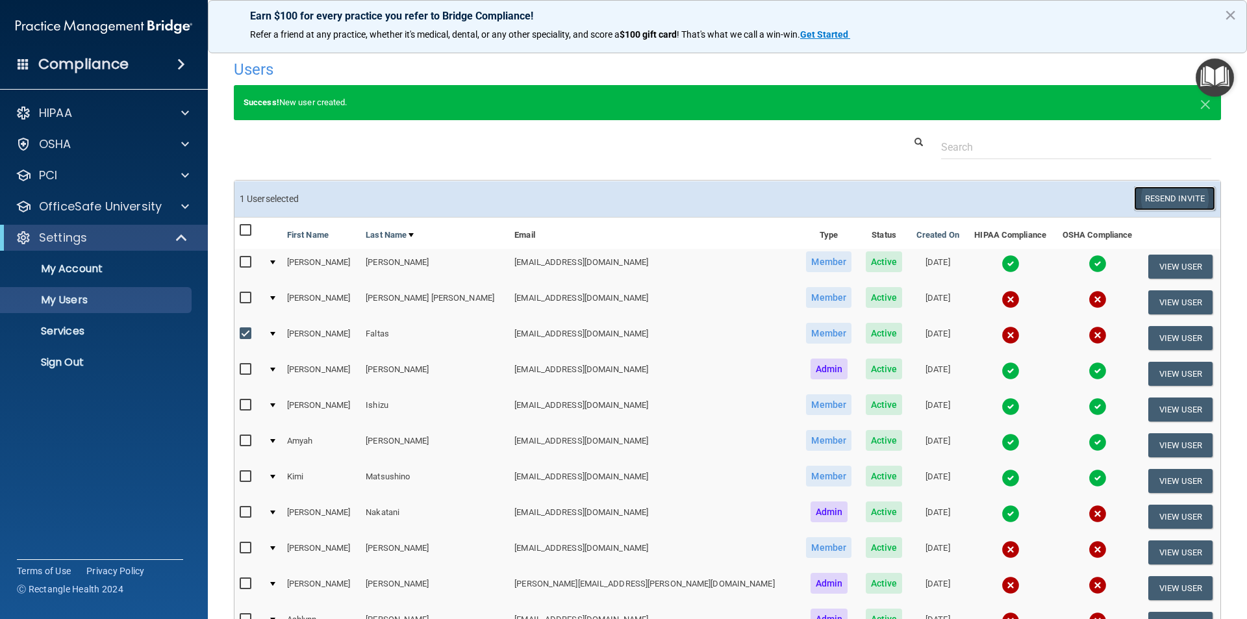
click at [1178, 199] on button "Resend Invite" at bounding box center [1174, 198] width 81 height 24
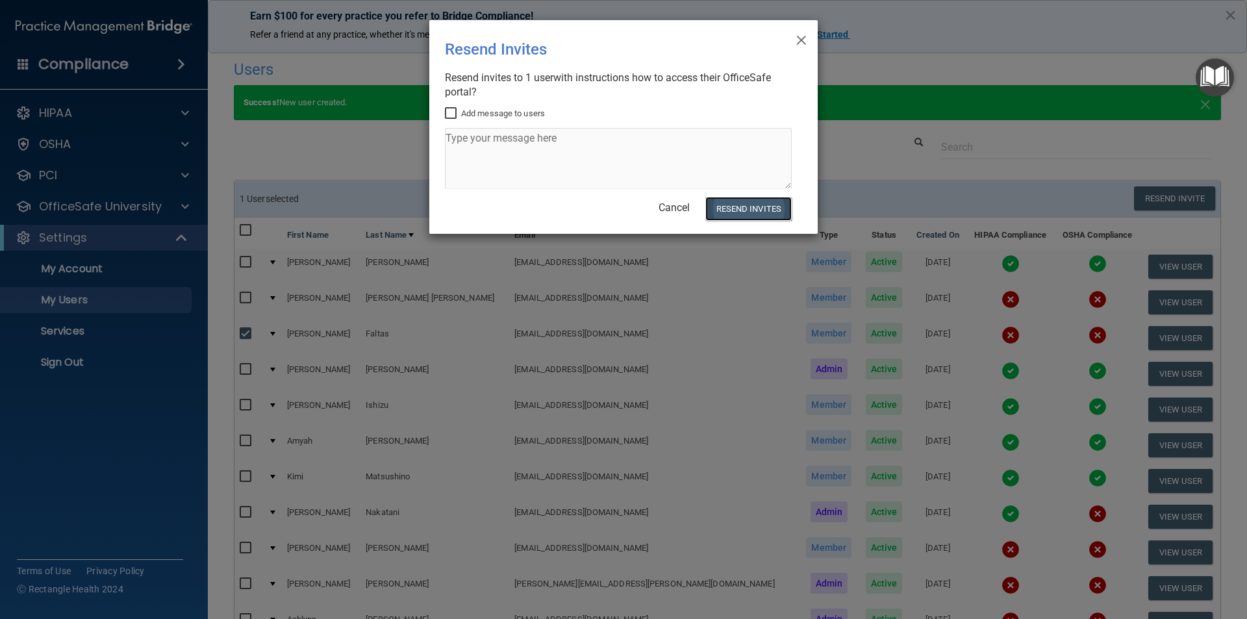
click at [758, 206] on button "Resend Invites" at bounding box center [748, 209] width 86 height 24
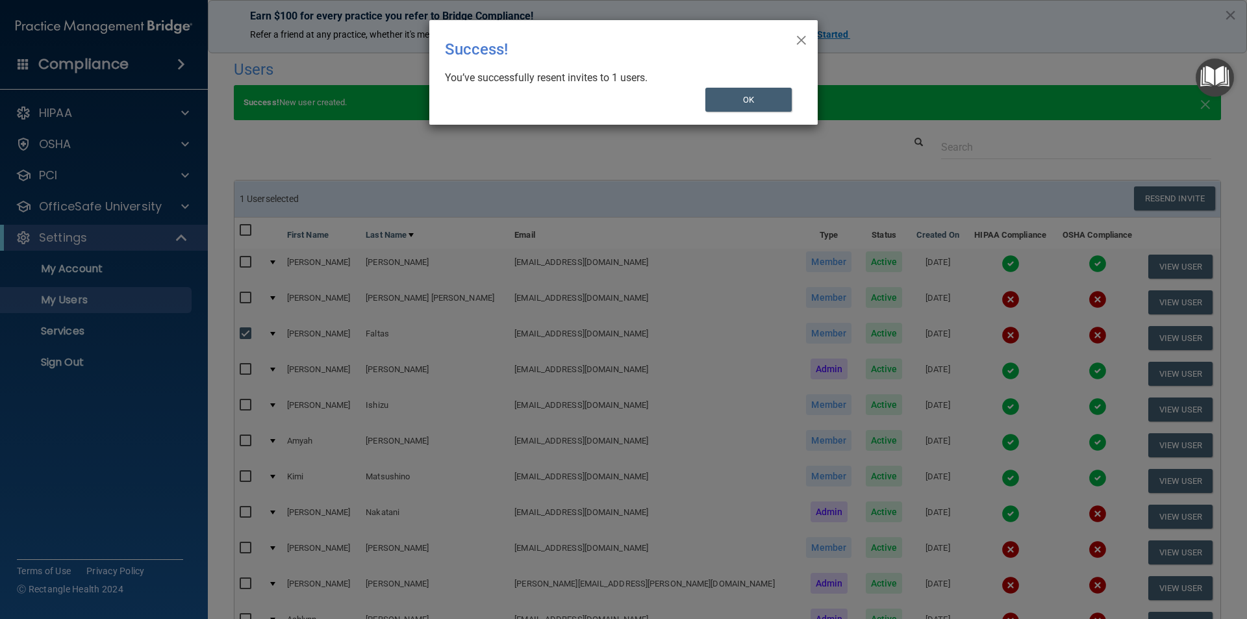
click at [804, 38] on span "×" at bounding box center [801, 38] width 12 height 26
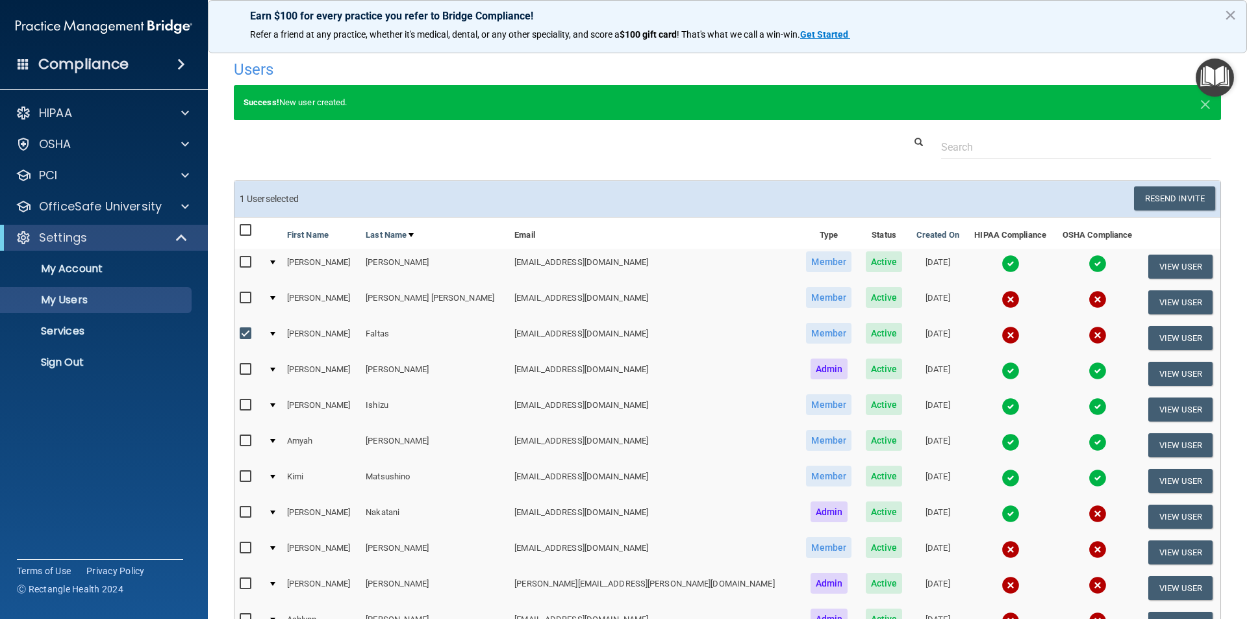
click at [245, 335] on input "checkbox" at bounding box center [247, 334] width 15 height 10
checkbox input "false"
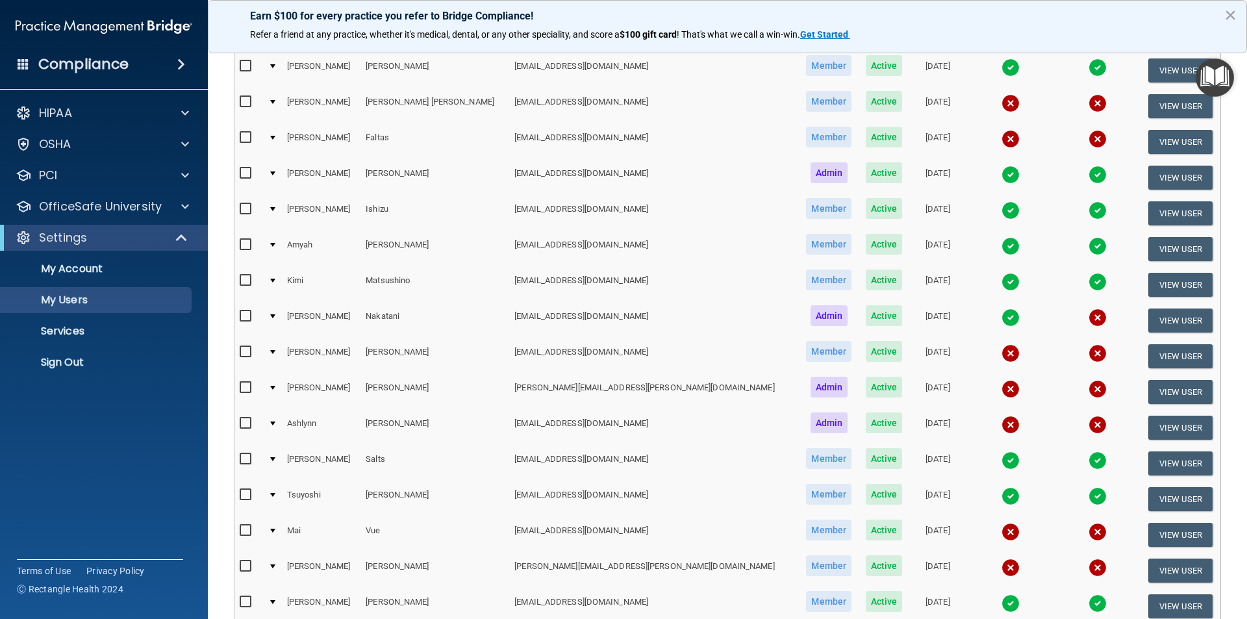
scroll to position [261, 0]
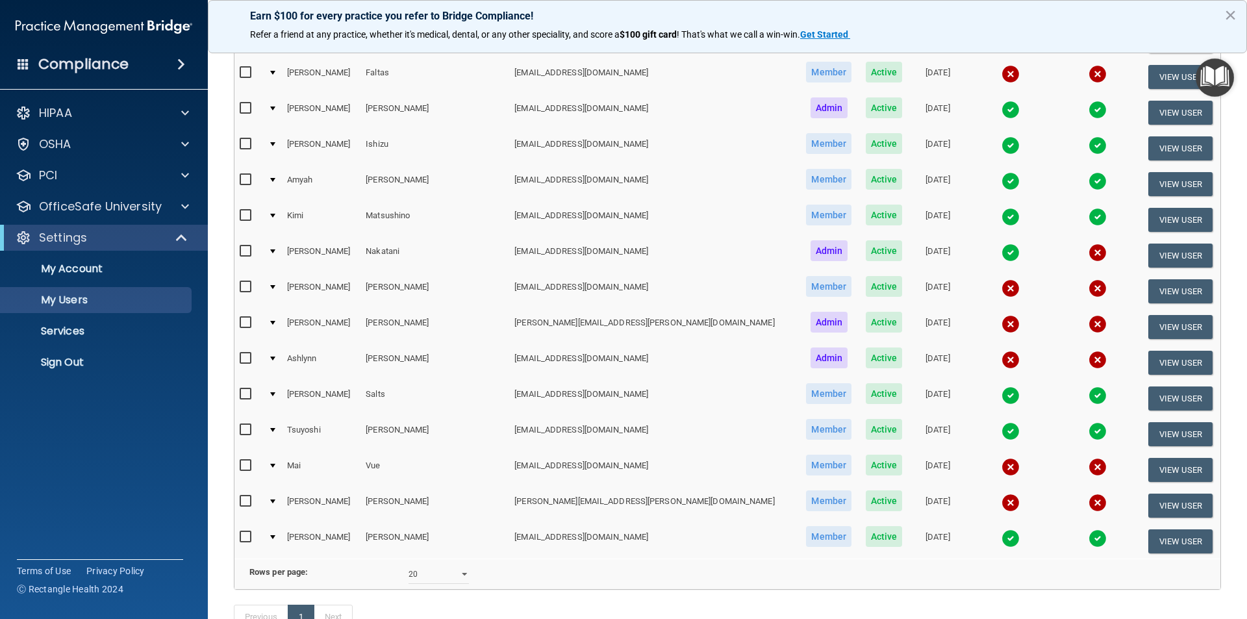
click at [1001, 358] on img at bounding box center [1010, 360] width 18 height 18
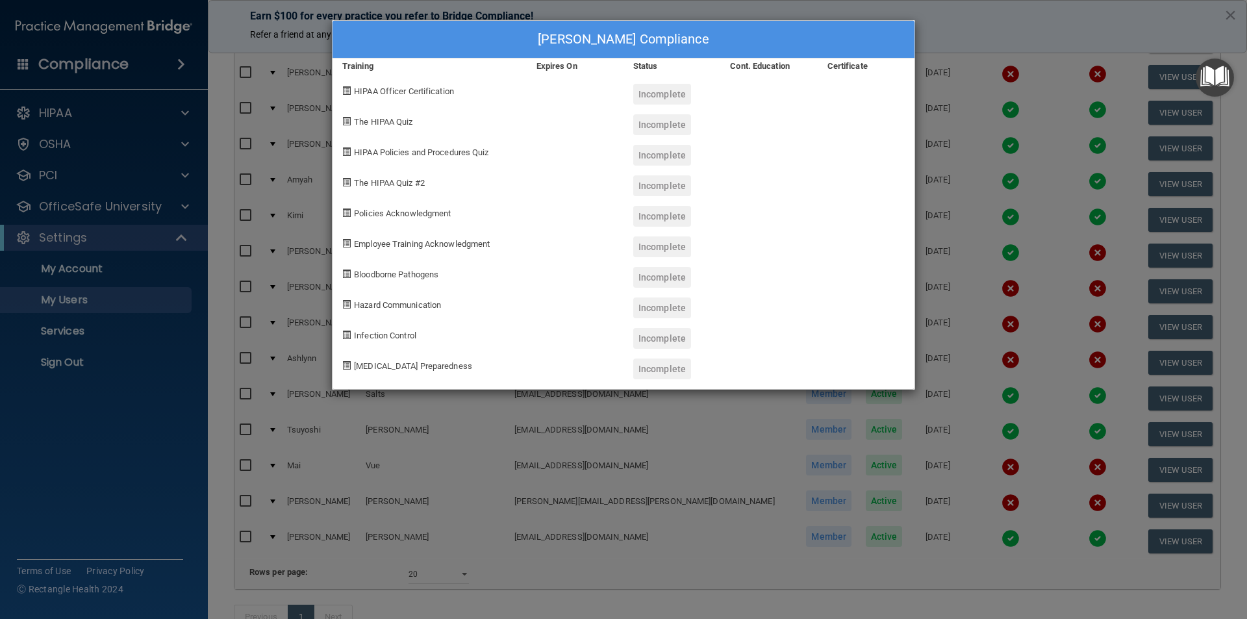
click at [984, 3] on div "Ashlynn Reid's Compliance Training Expires On Status Cont. Education Certificat…" at bounding box center [623, 309] width 1247 height 619
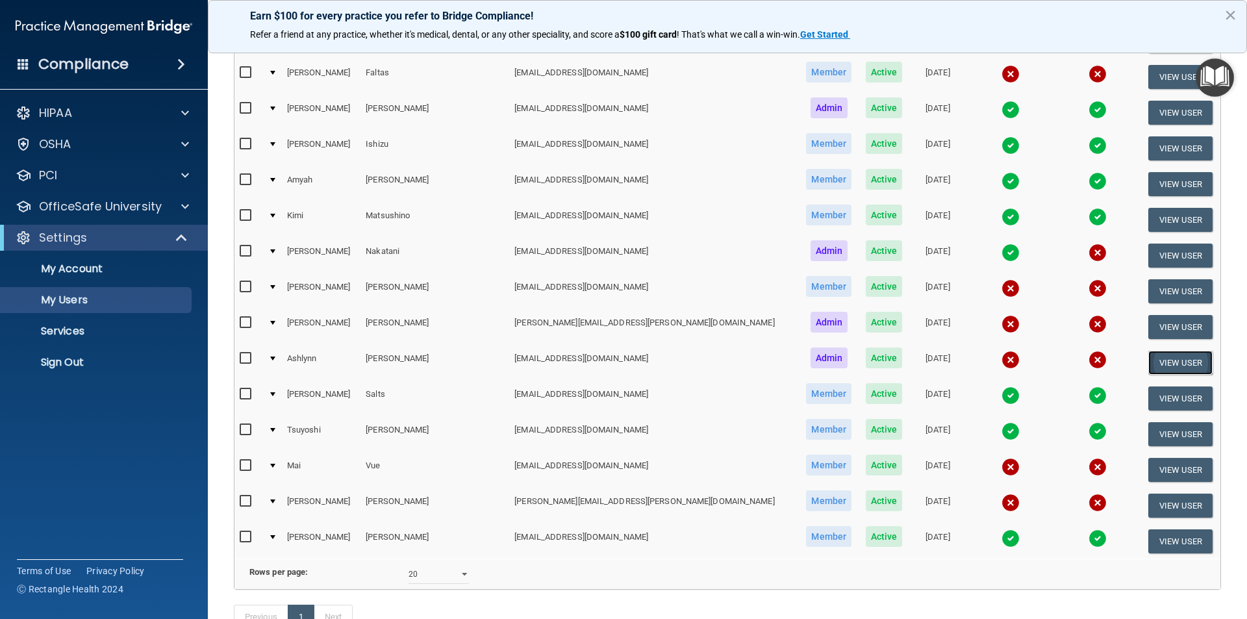
click at [1159, 361] on button "View User" at bounding box center [1180, 363] width 64 height 24
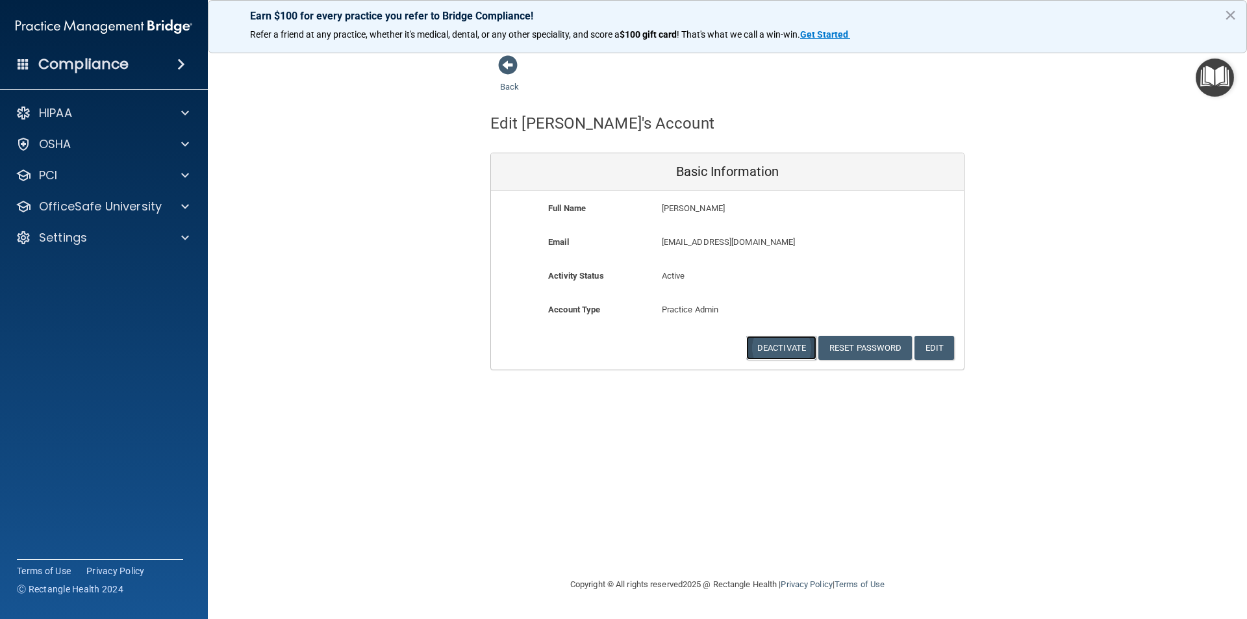
click at [799, 351] on button "Deactivate" at bounding box center [781, 348] width 70 height 24
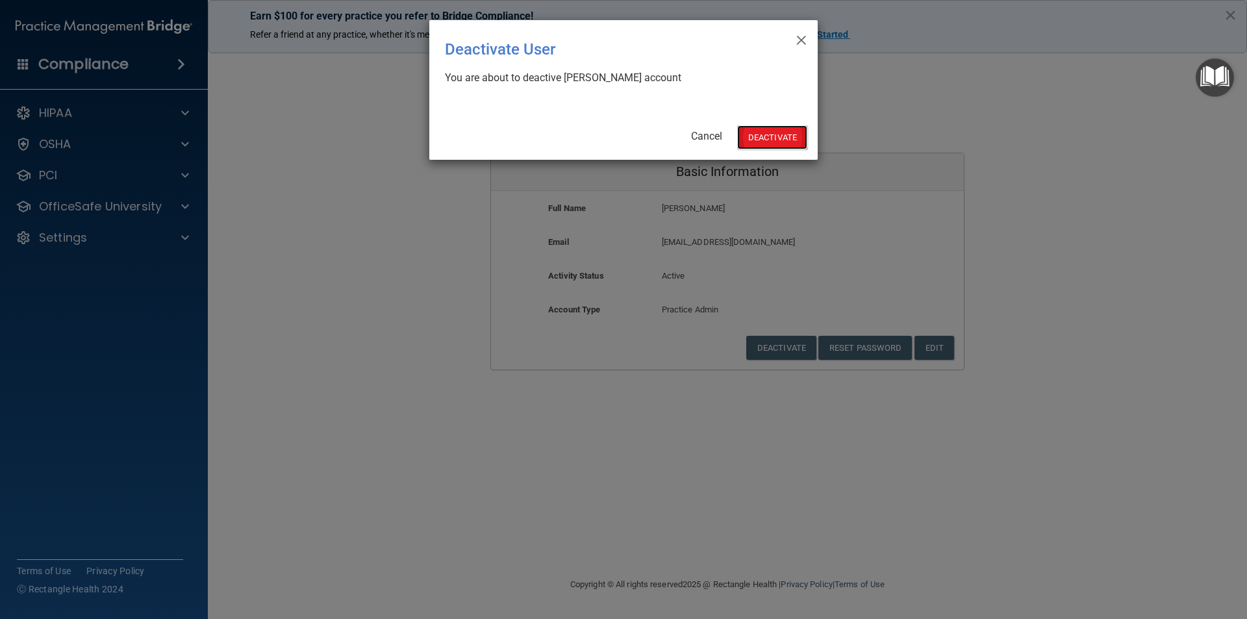
click at [772, 134] on button "Deactivate" at bounding box center [772, 137] width 70 height 24
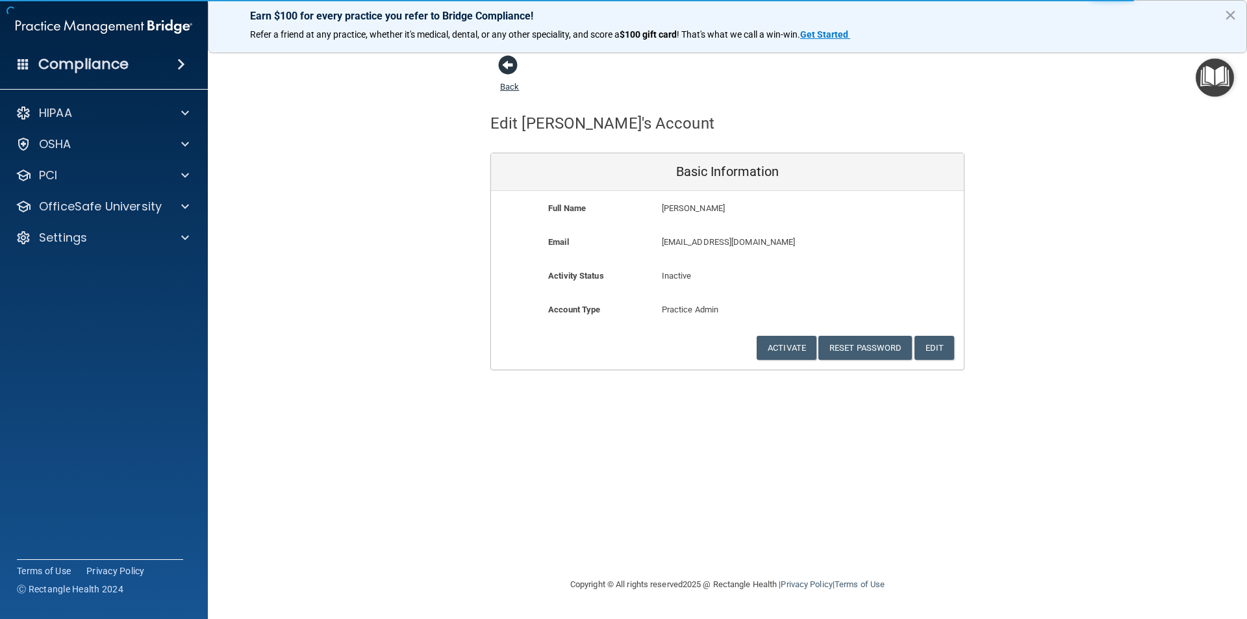
click at [506, 68] on span at bounding box center [507, 64] width 19 height 19
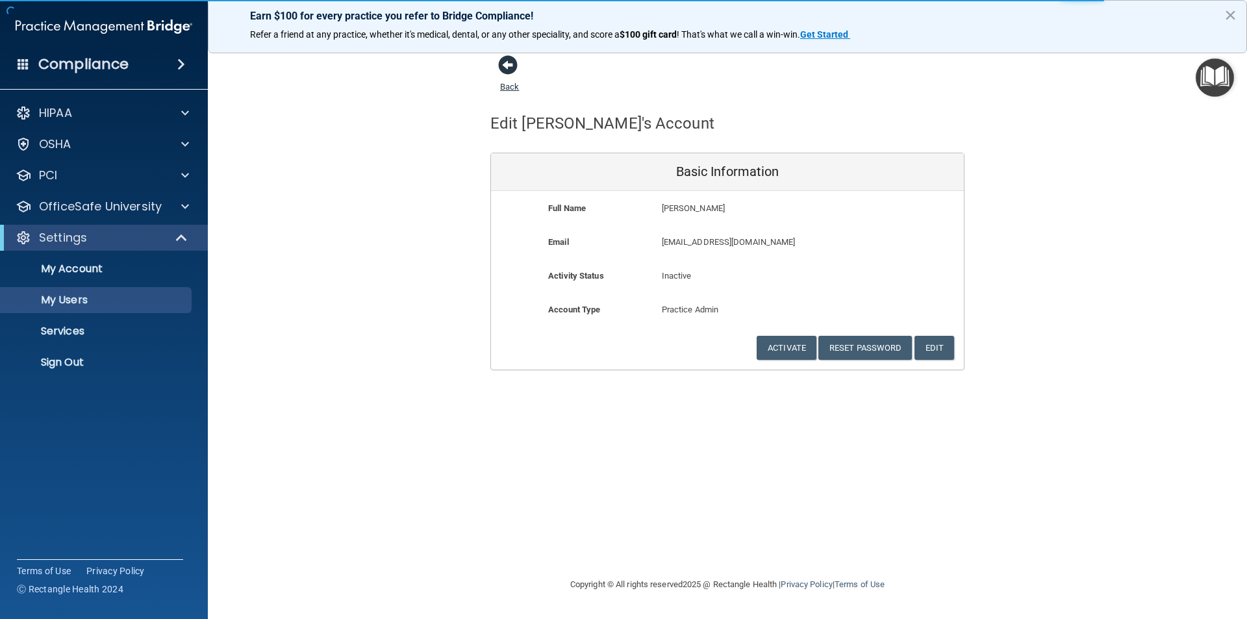
select select "20"
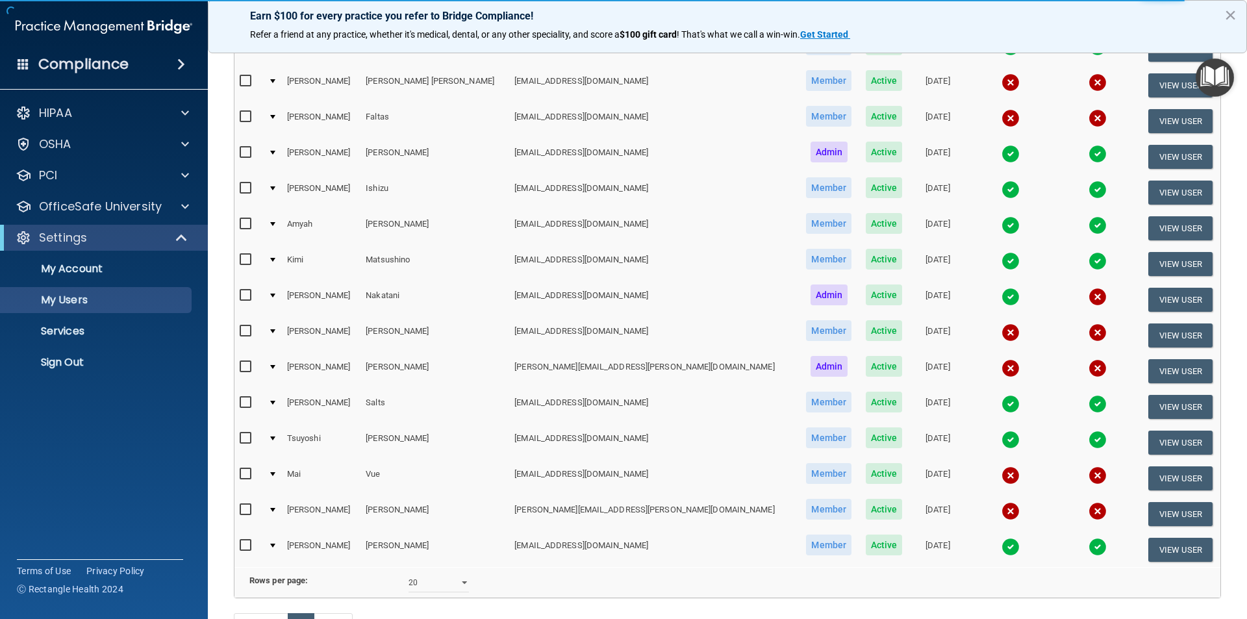
scroll to position [260, 0]
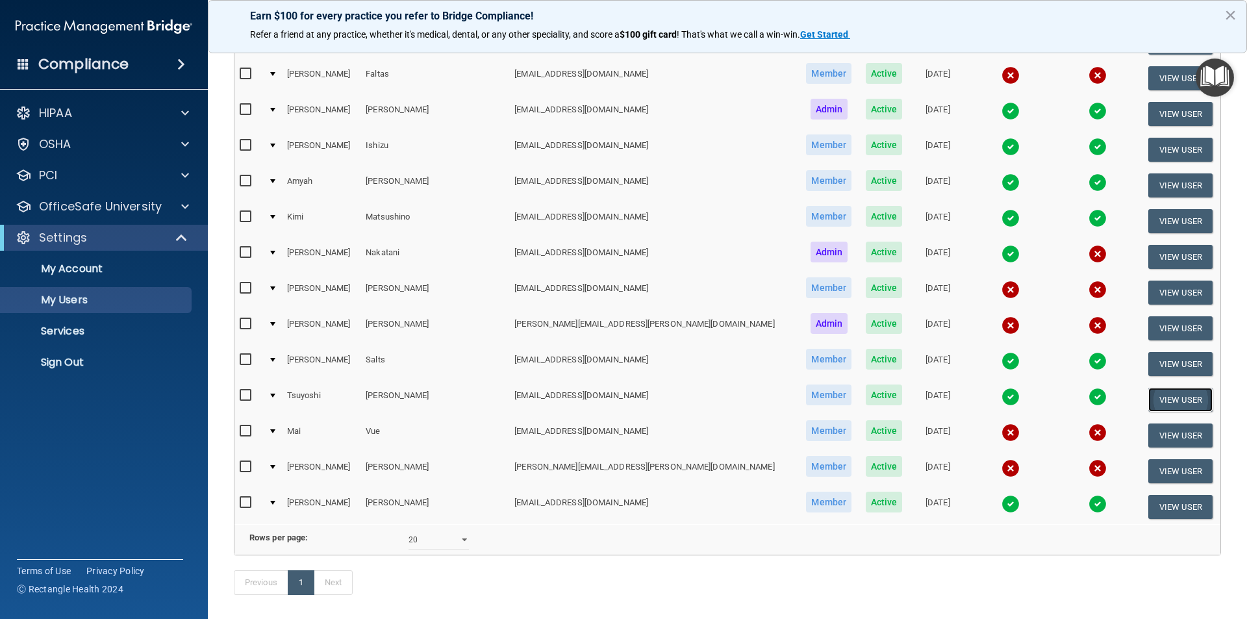
click at [1172, 397] on button "View User" at bounding box center [1180, 400] width 64 height 24
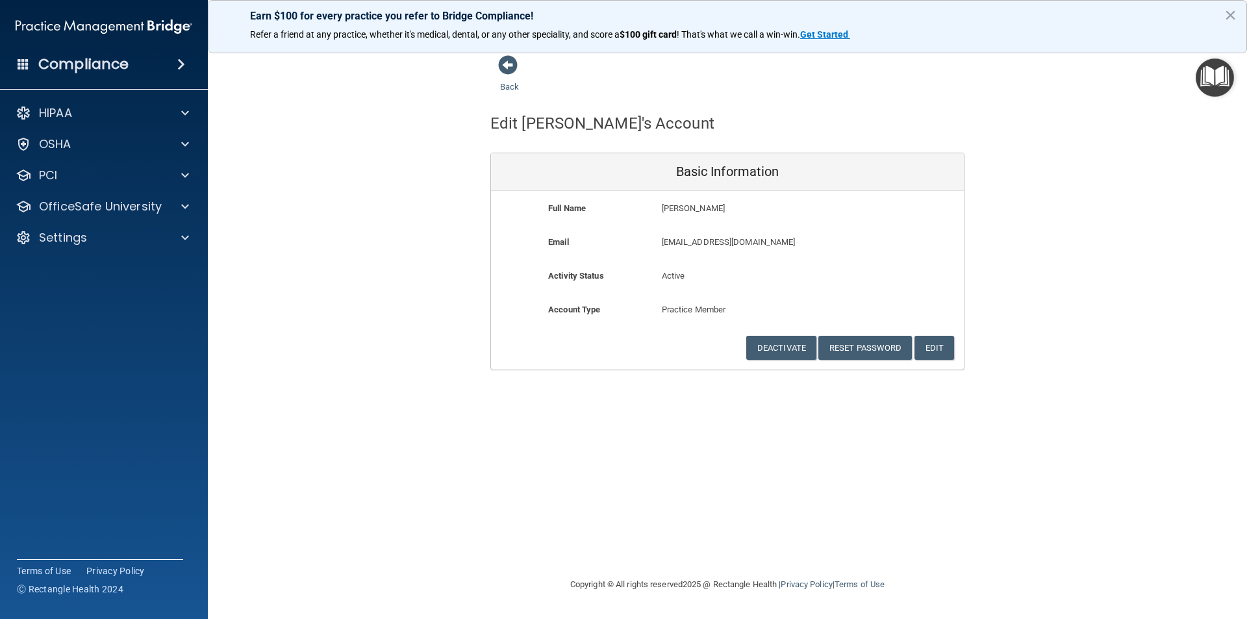
click at [702, 275] on p "Active" at bounding box center [728, 276] width 132 height 16
click at [927, 348] on button "Edit" at bounding box center [934, 348] width 40 height 24
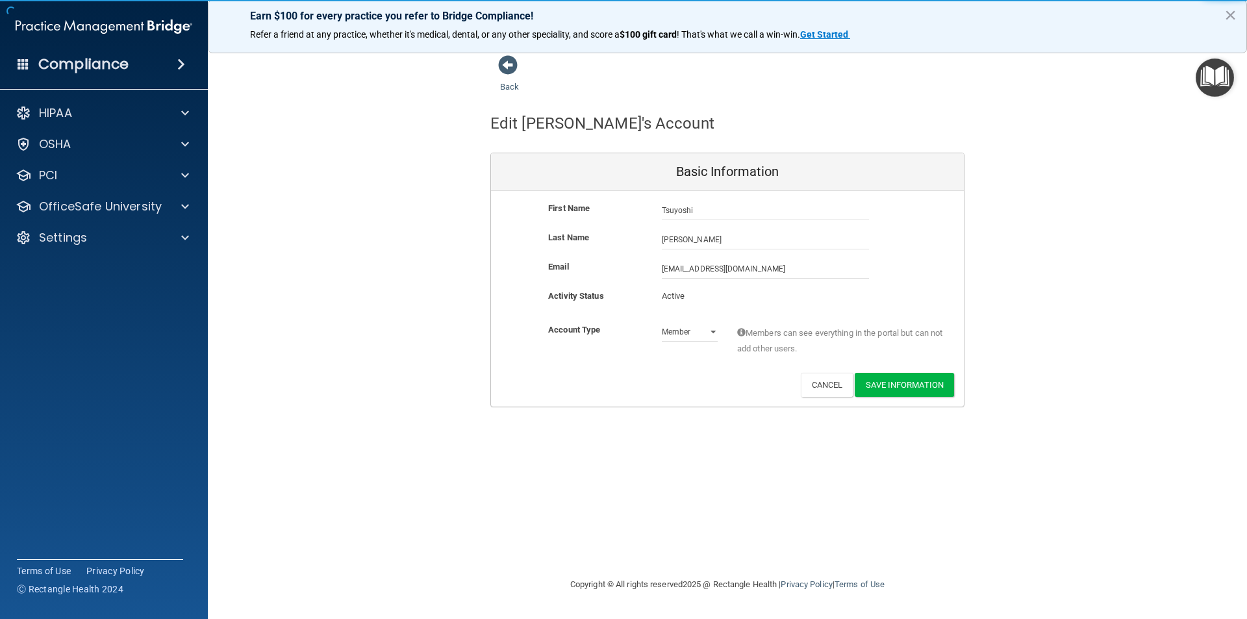
click at [691, 293] on p "Active" at bounding box center [690, 296] width 56 height 16
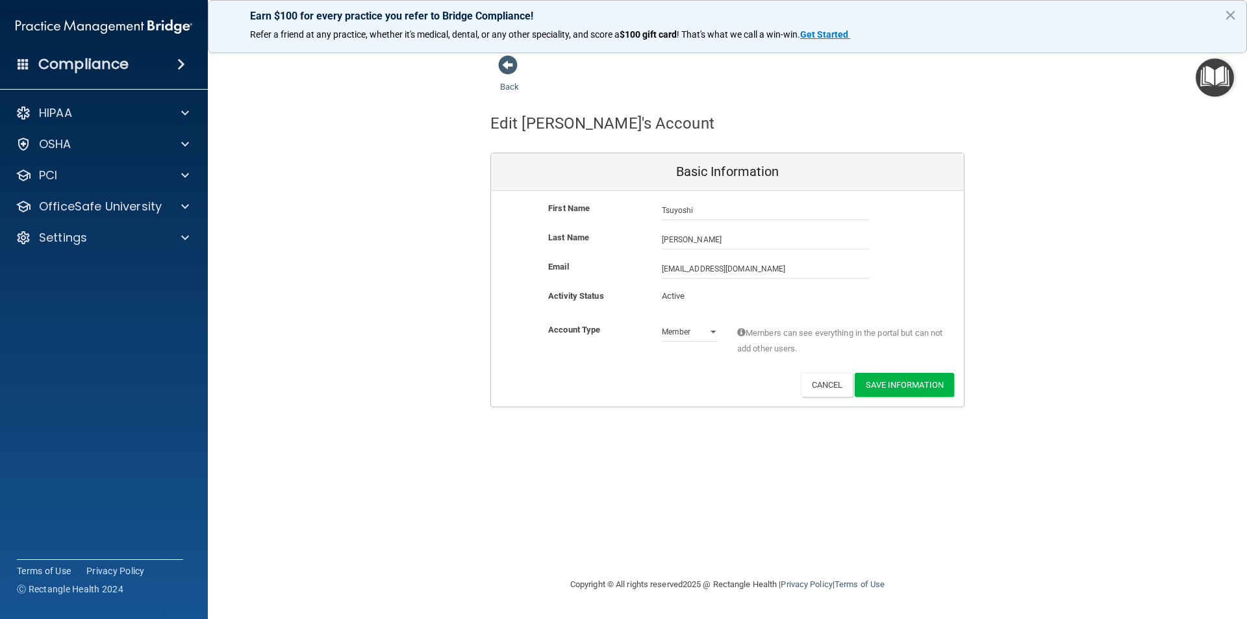
click at [679, 299] on p "Active" at bounding box center [690, 296] width 56 height 16
click at [720, 302] on div "Active" at bounding box center [689, 300] width 75 height 24
click at [680, 297] on p "Active" at bounding box center [690, 296] width 56 height 16
click at [812, 384] on button "Cancel" at bounding box center [827, 385] width 53 height 24
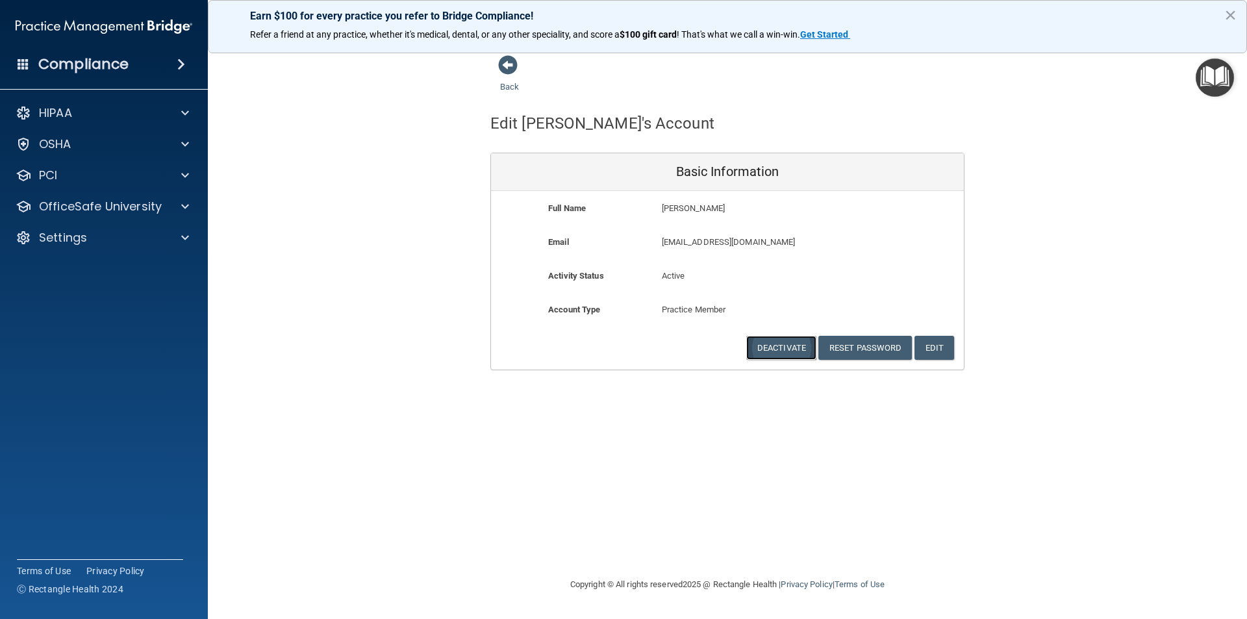
click at [784, 351] on button "Deactivate" at bounding box center [781, 348] width 70 height 24
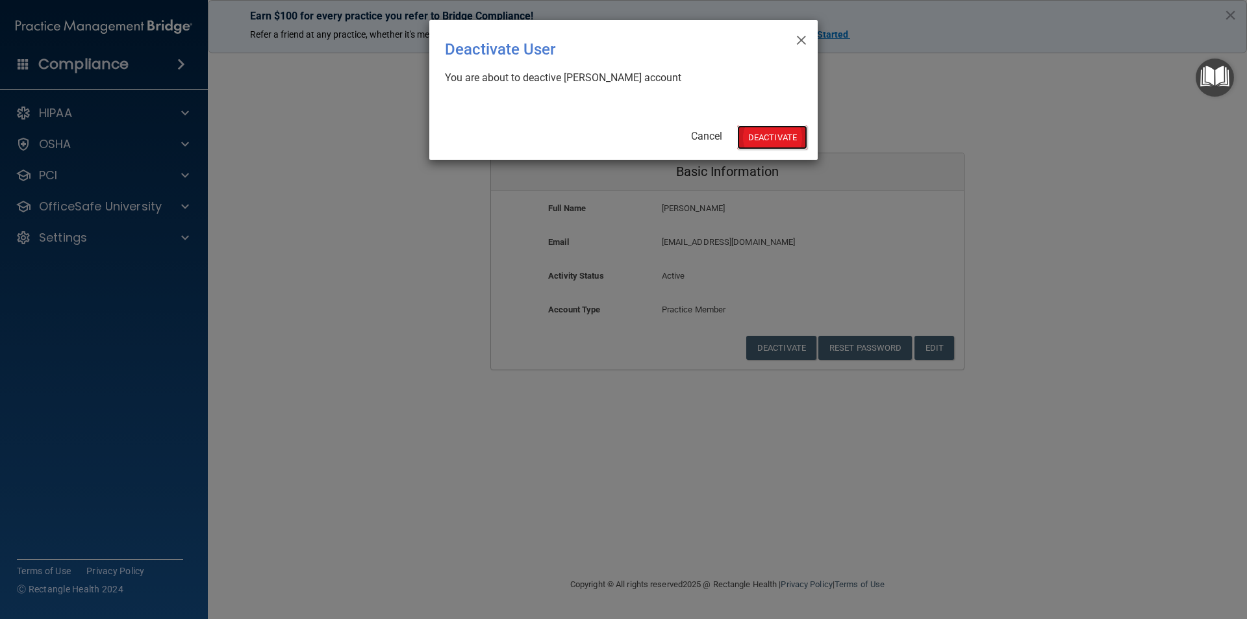
click at [760, 141] on button "Deactivate" at bounding box center [772, 137] width 70 height 24
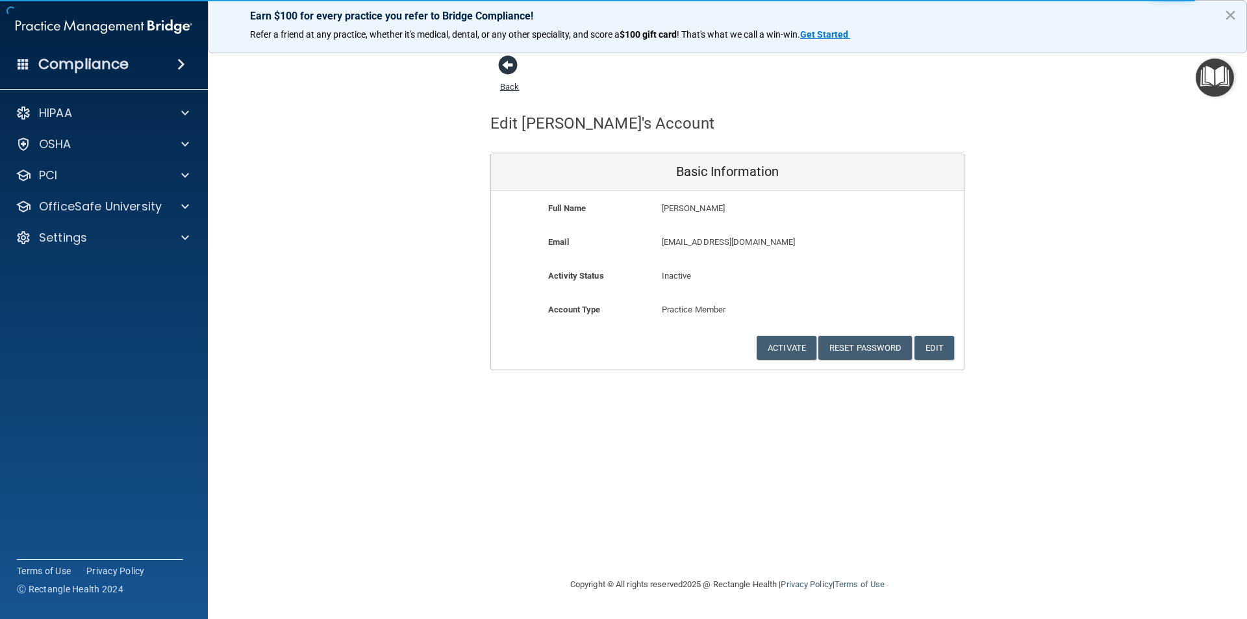
click at [506, 69] on span at bounding box center [507, 64] width 19 height 19
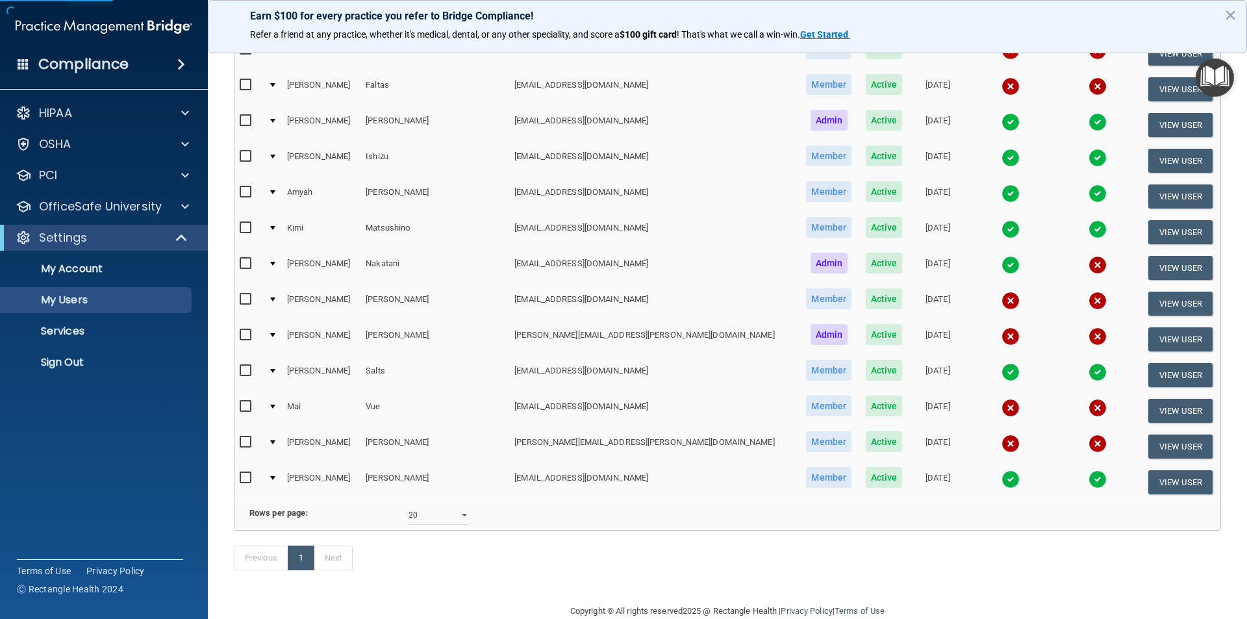
scroll to position [260, 0]
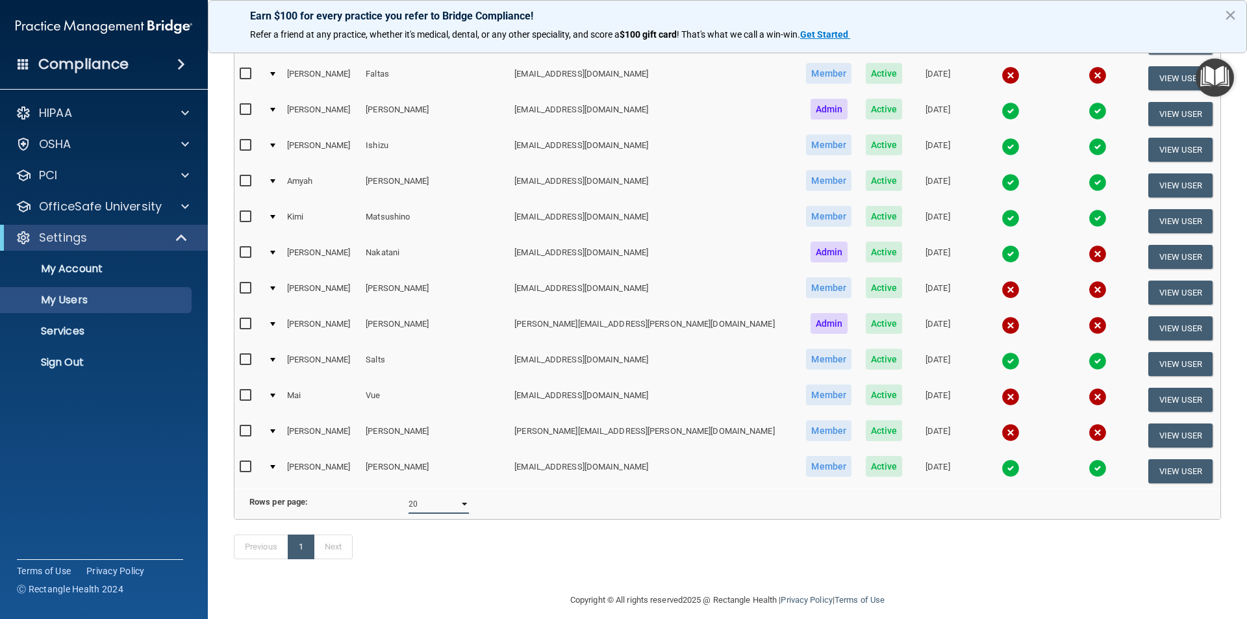
click at [460, 514] on select "10 20 30 40 all" at bounding box center [438, 503] width 60 height 19
select select "30"
click at [408, 504] on select "10 20 30 40 all" at bounding box center [438, 503] width 60 height 19
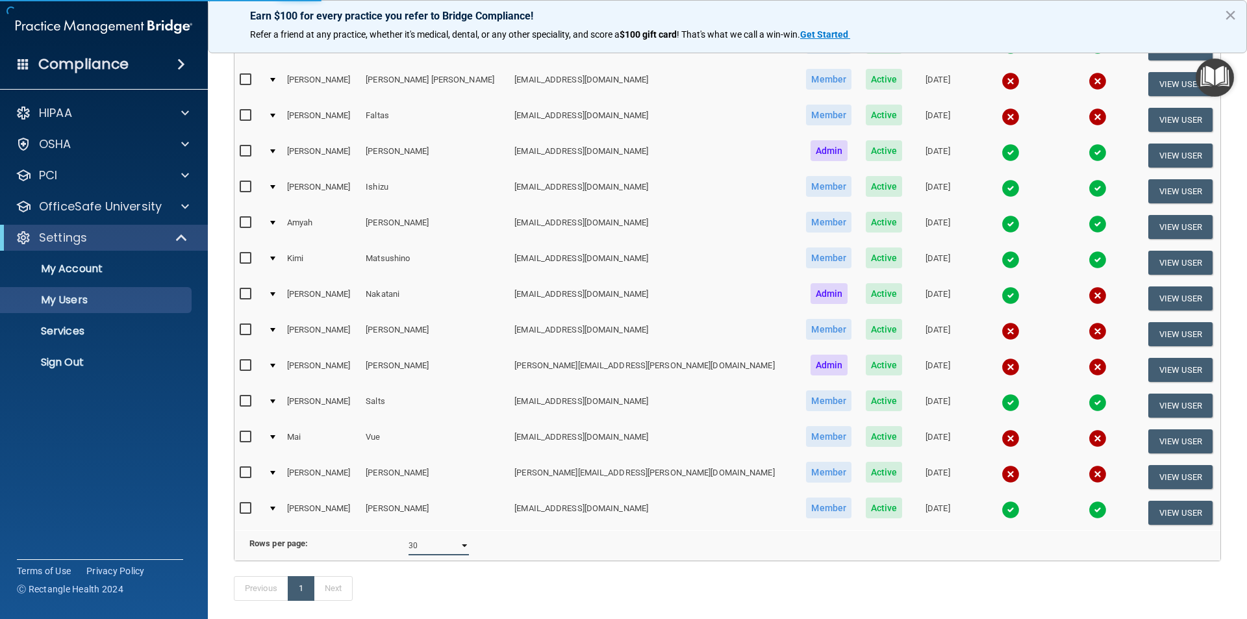
scroll to position [195, 0]
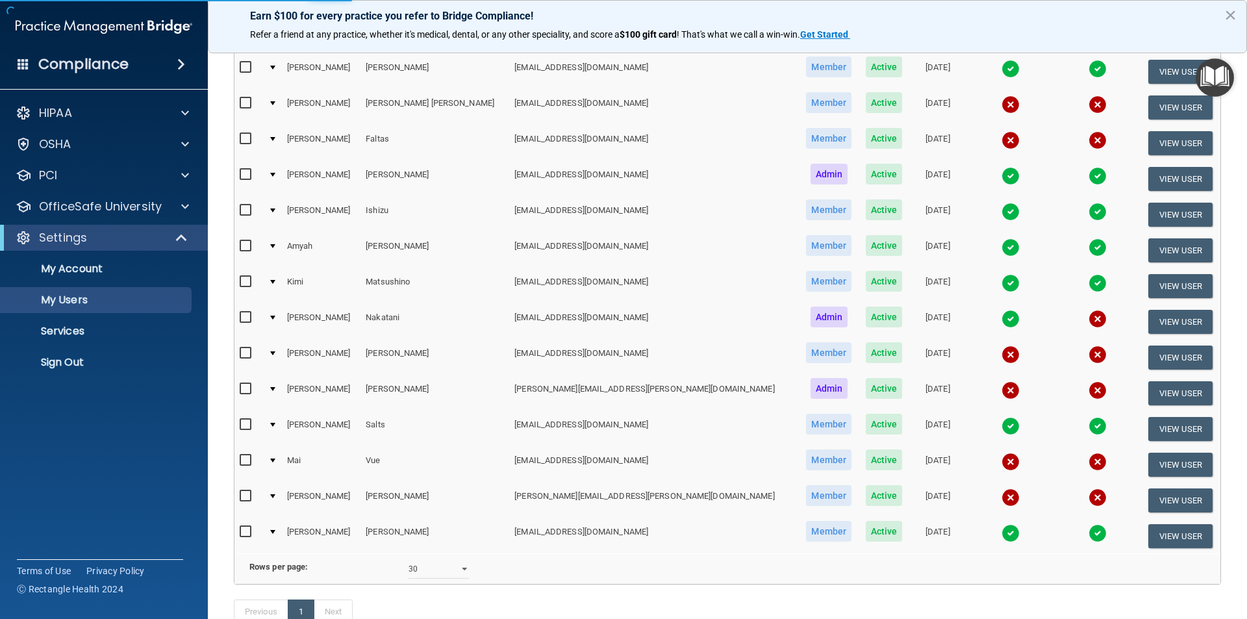
select select "30"
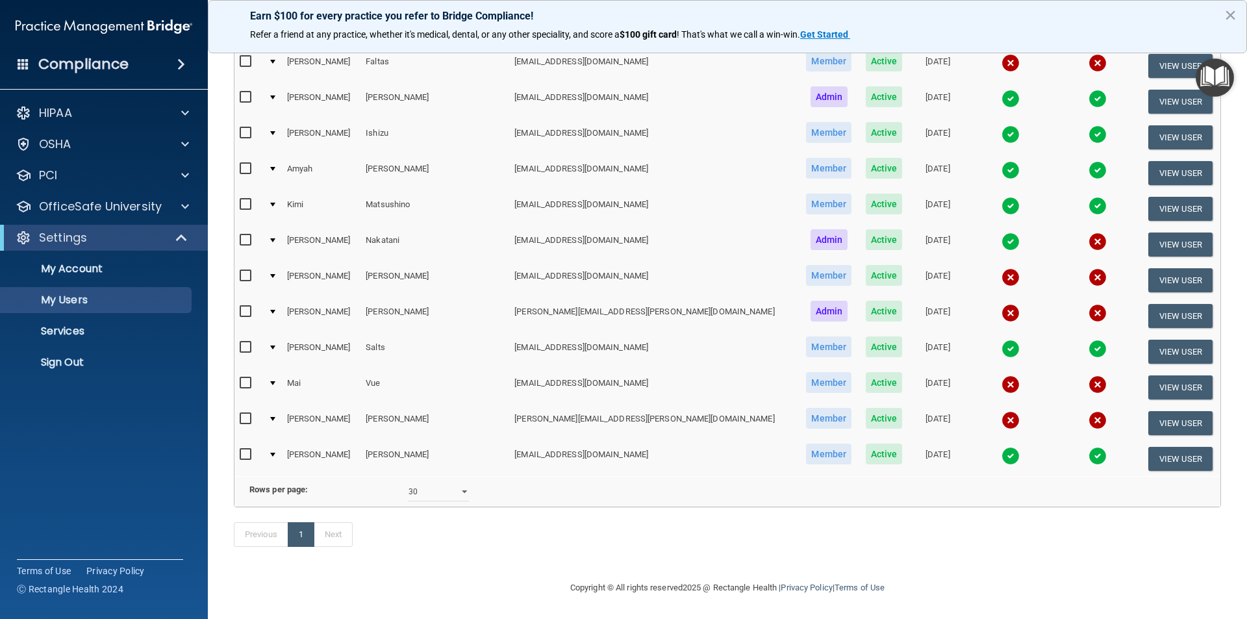
scroll to position [242, 0]
